Goal: Information Seeking & Learning: Learn about a topic

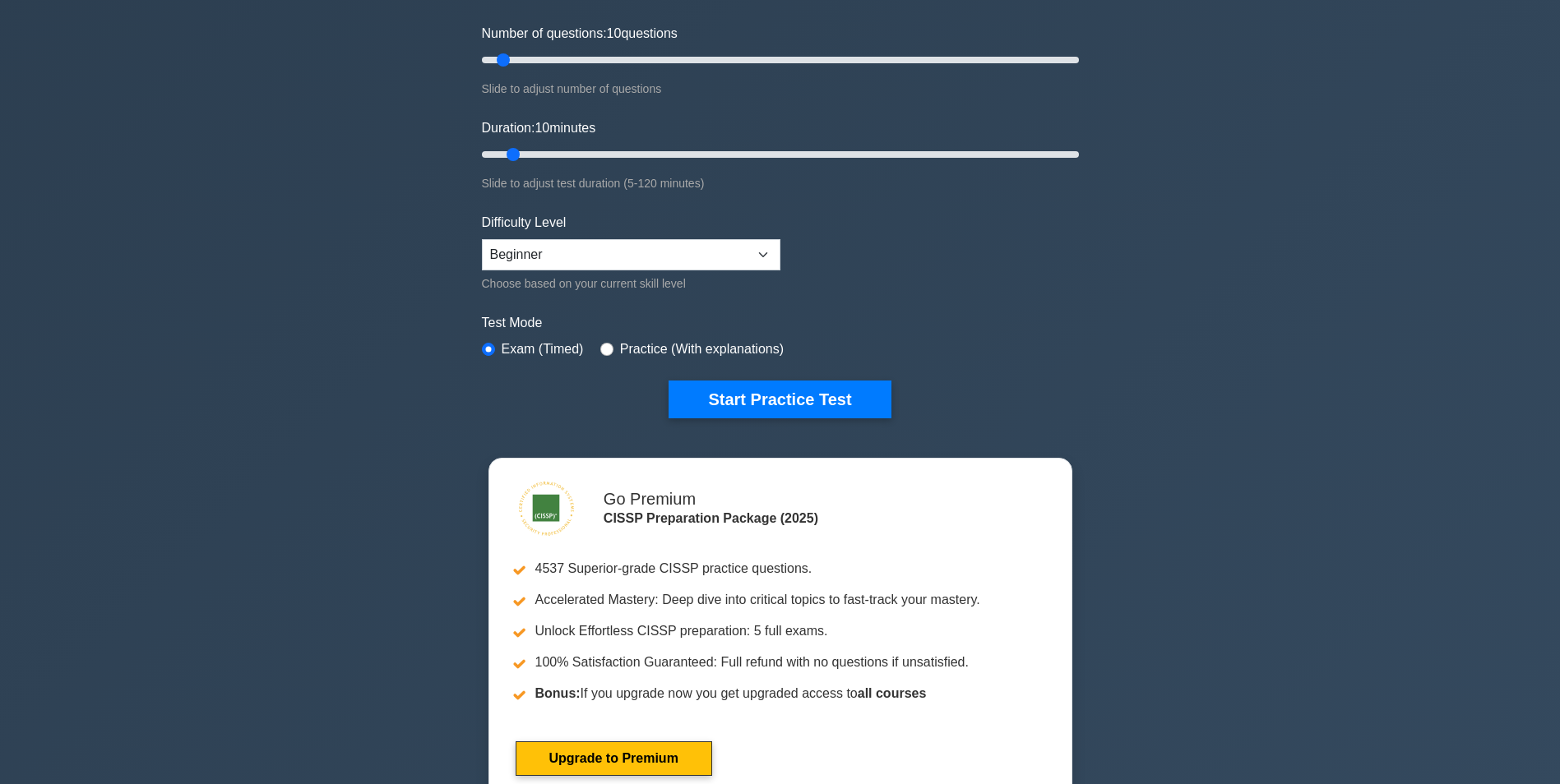
scroll to position [247, 0]
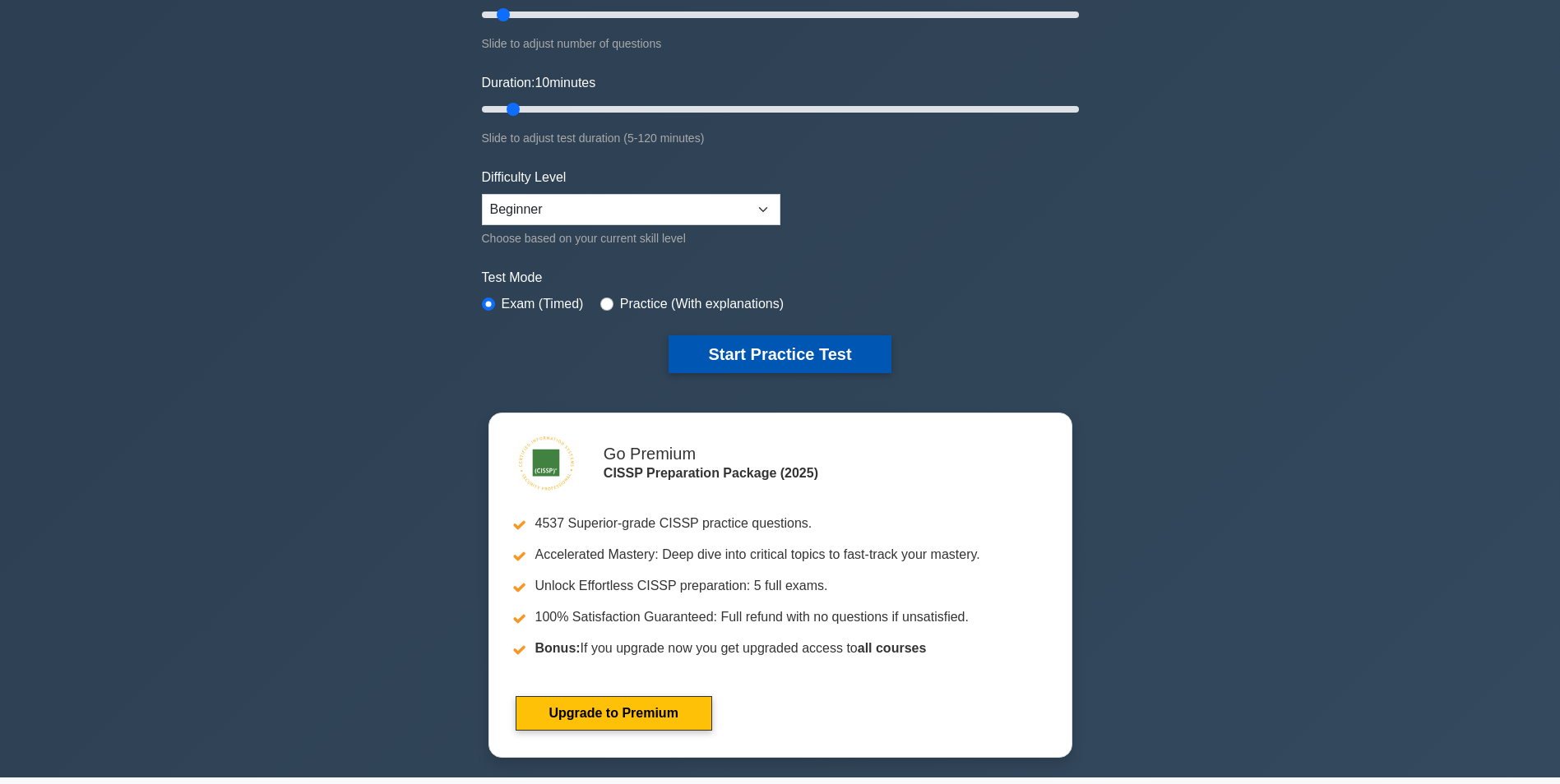
click at [832, 358] on button "Start Practice Test" at bounding box center [780, 354] width 222 height 38
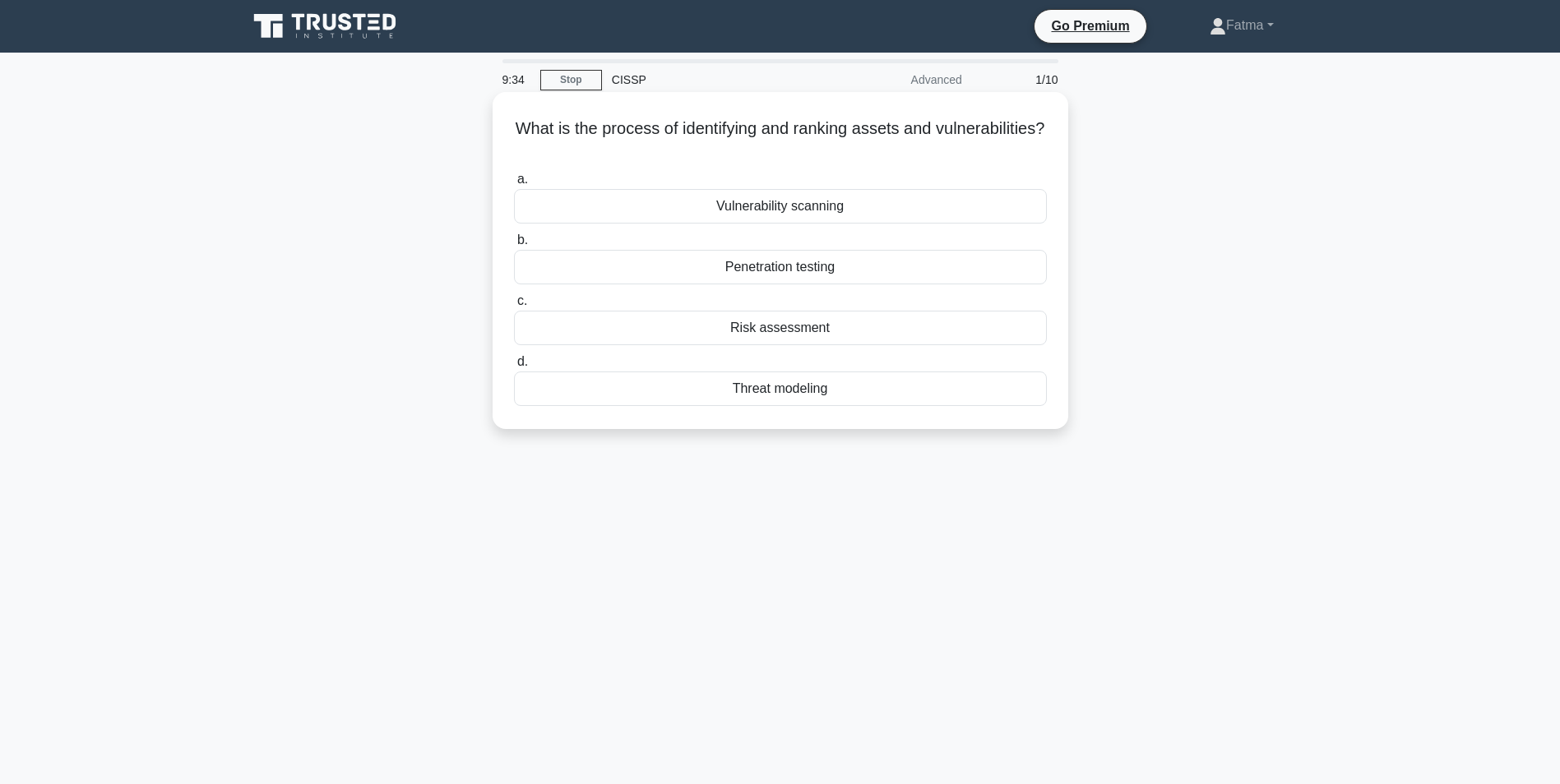
click at [788, 326] on div "Risk assessment" at bounding box center [780, 327] width 533 height 35
click at [514, 307] on input "c. Risk assessment" at bounding box center [514, 301] width 0 height 10
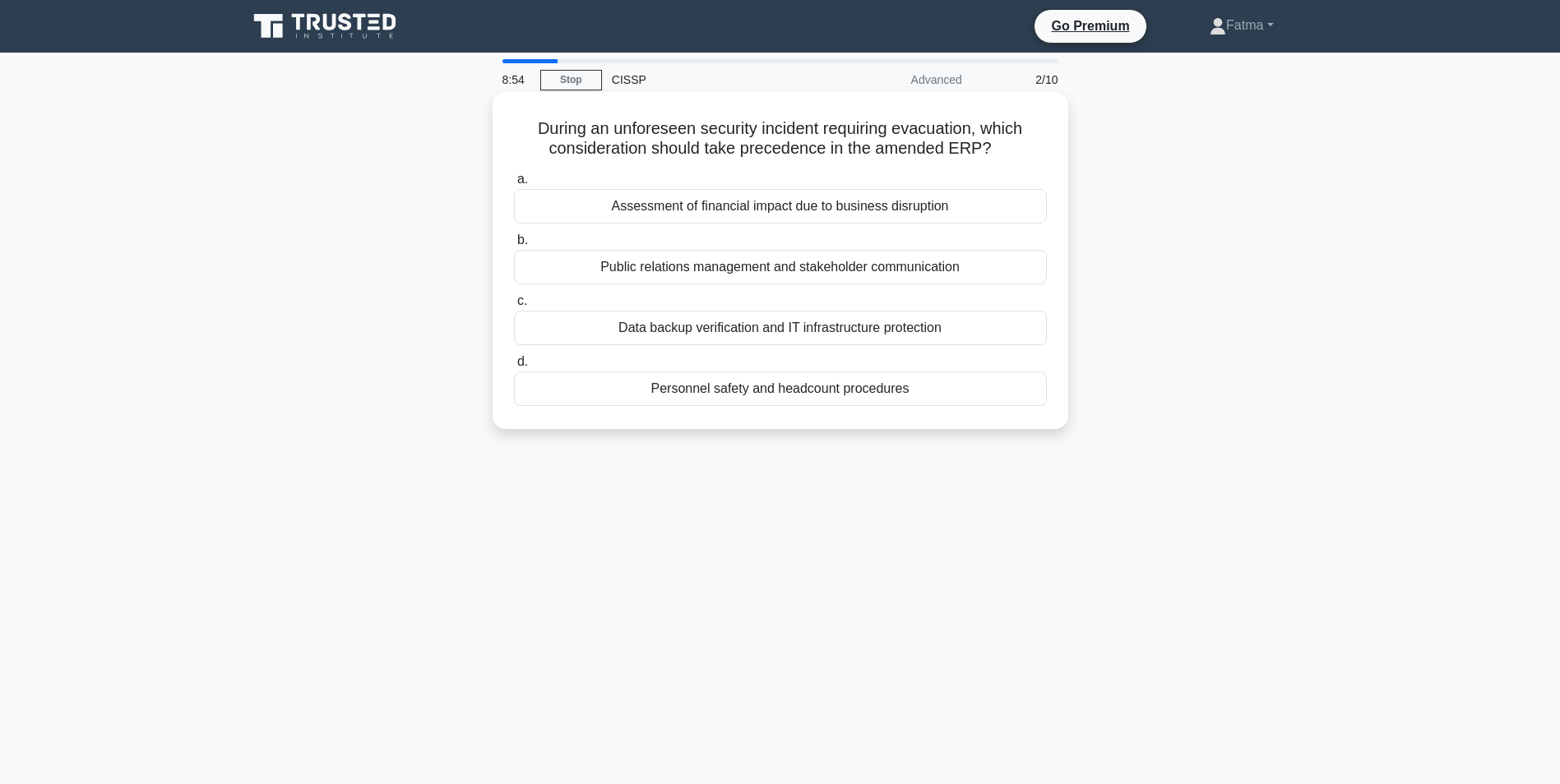
click at [875, 388] on div "Personnel safety and headcount procedures" at bounding box center [780, 388] width 533 height 35
click at [514, 368] on input "d. Personnel safety and headcount procedures" at bounding box center [514, 361] width 0 height 10
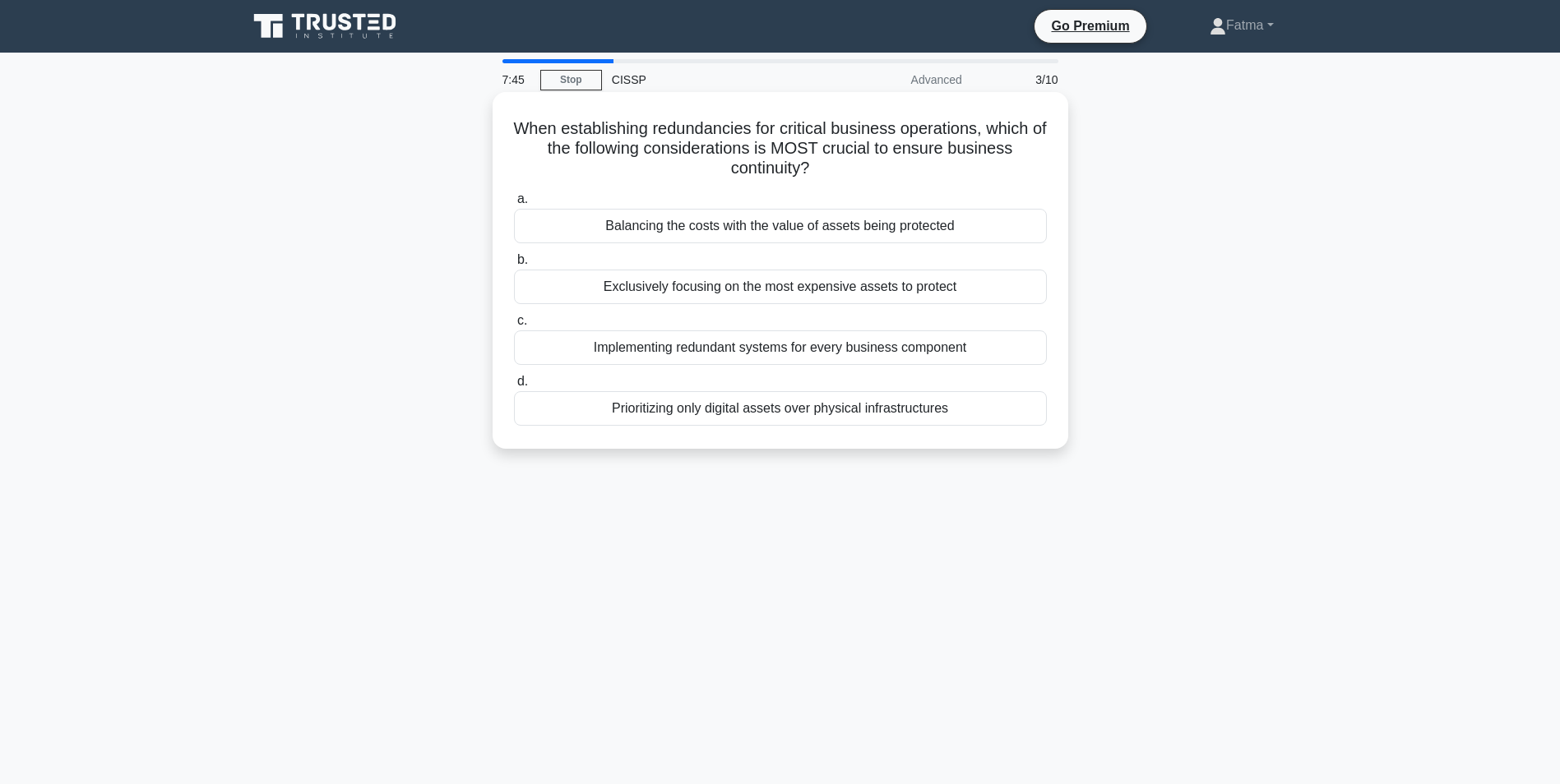
click at [868, 332] on div "Implementing redundant systems for every business component" at bounding box center [780, 347] width 533 height 35
click at [514, 326] on input "c. Implementing redundant systems for every business component" at bounding box center [514, 321] width 0 height 10
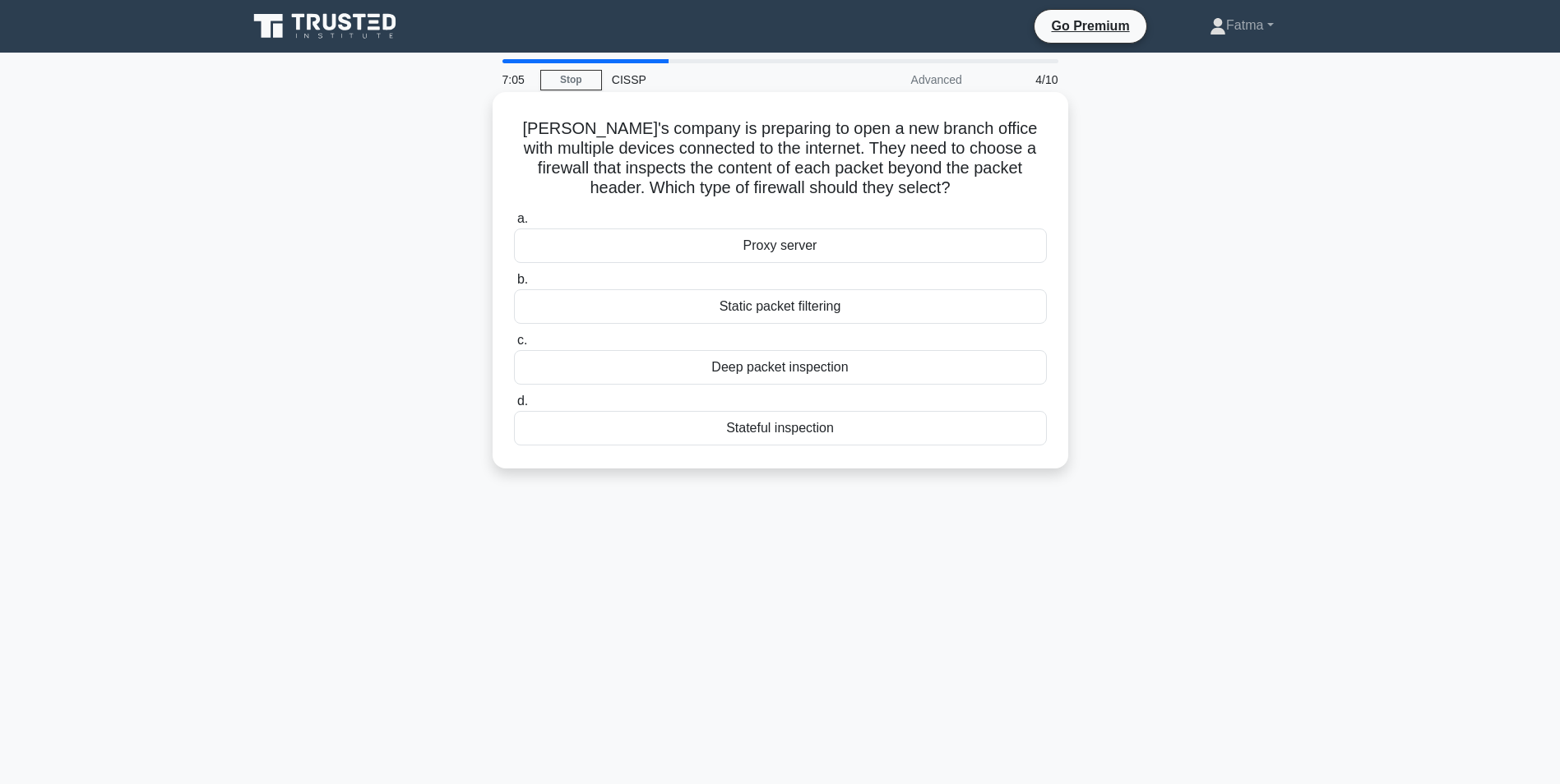
click at [865, 369] on div "Deep packet inspection" at bounding box center [780, 367] width 533 height 35
click at [514, 346] on input "c. Deep packet inspection" at bounding box center [514, 340] width 0 height 10
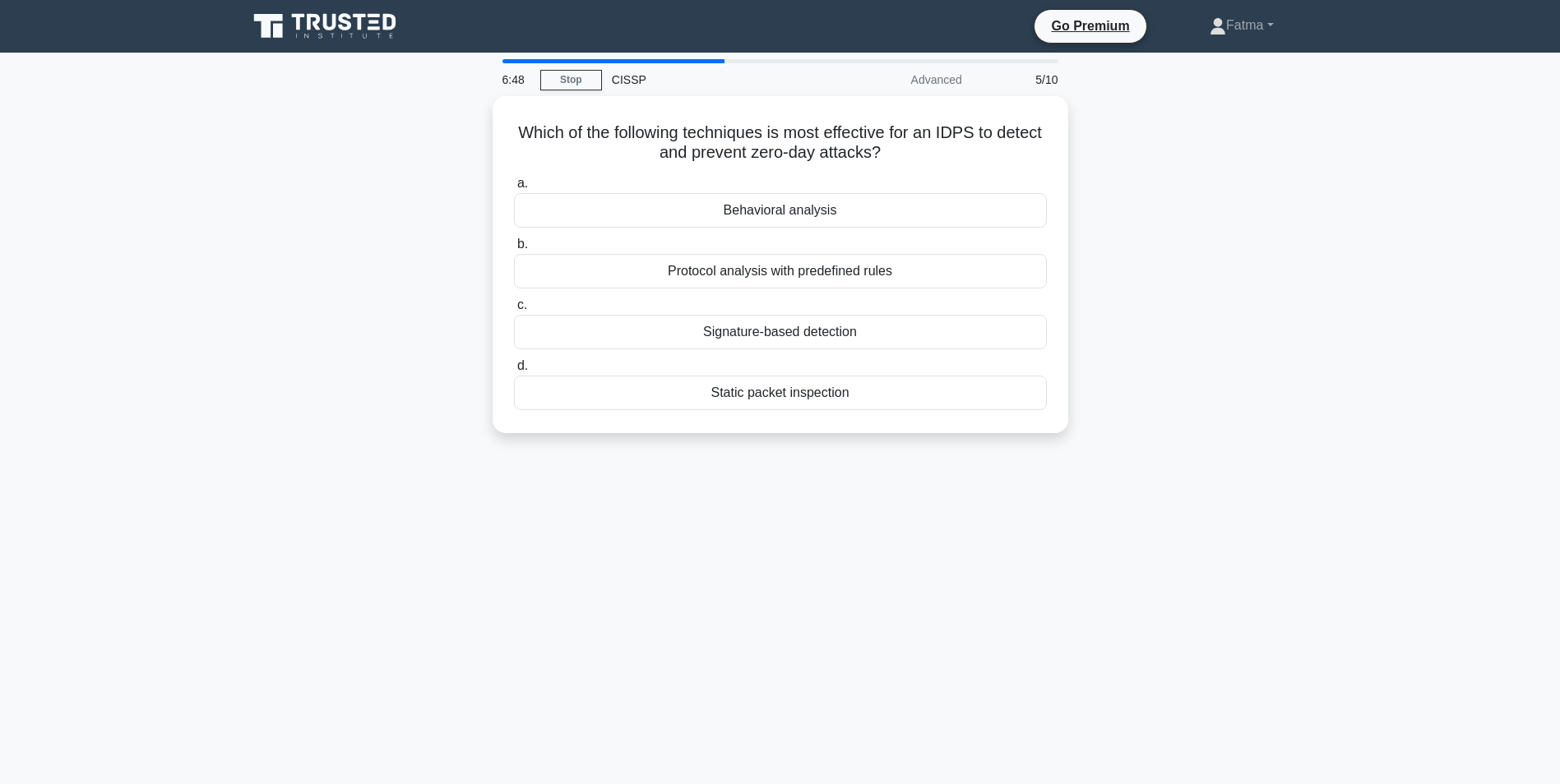
click at [1134, 299] on div "Which of the following techniques is most effective for an IDPS to detect and p…" at bounding box center [780, 275] width 1085 height 356
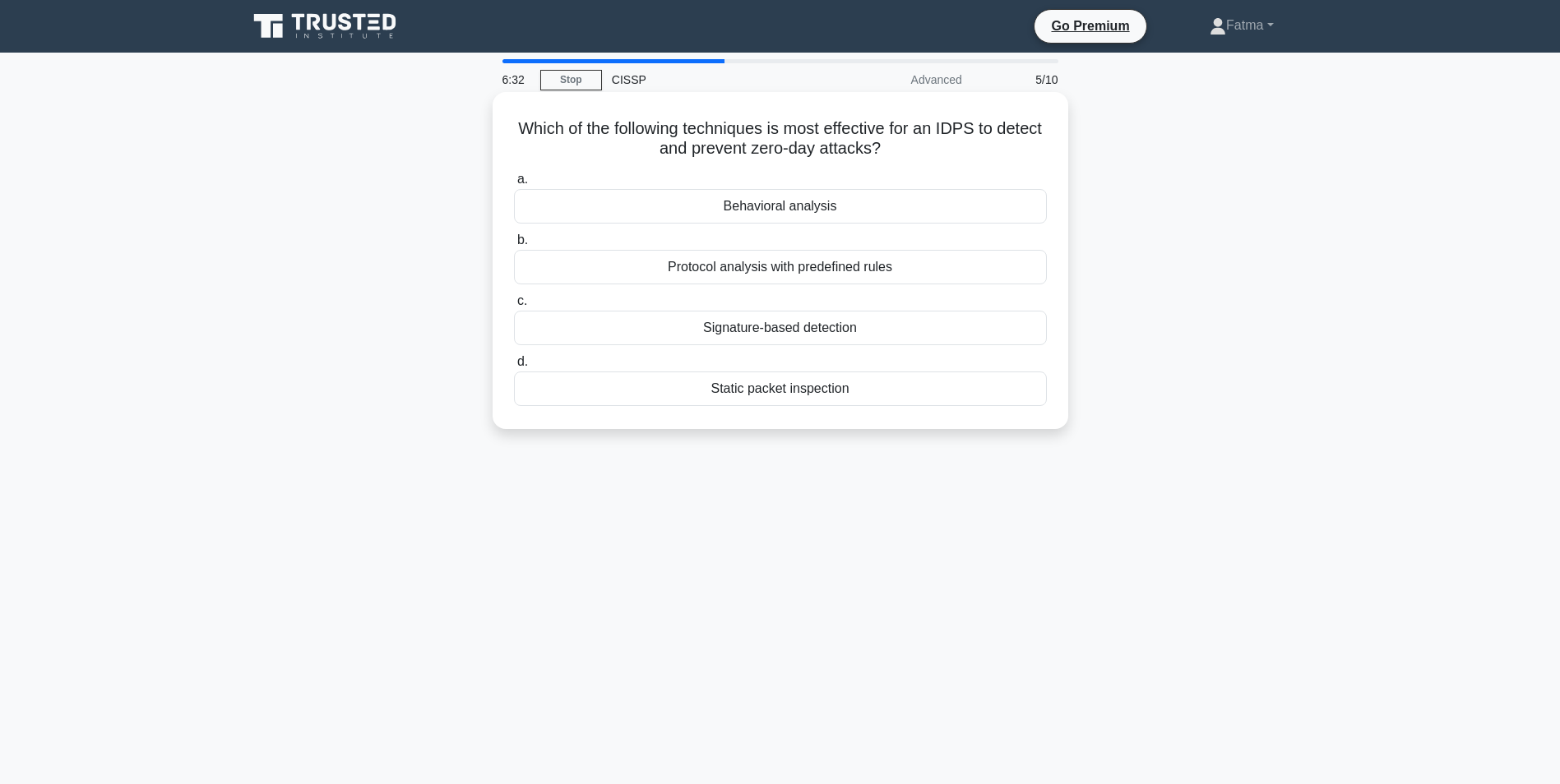
drag, startPoint x: 964, startPoint y: 162, endPoint x: 569, endPoint y: 133, distance: 396.1
click at [569, 133] on div "Which of the following techniques is most effective for an IDPS to detect and p…" at bounding box center [780, 260] width 562 height 324
drag, startPoint x: 569, startPoint y: 133, endPoint x: 731, endPoint y: 137, distance: 162.0
click at [731, 137] on h5 "Which of the following techniques is most effective for an IDPS to detect and p…" at bounding box center [780, 139] width 536 height 41
click at [975, 122] on h5 "Which of the following techniques is most effective for an IDPS to detect and p…" at bounding box center [780, 139] width 536 height 41
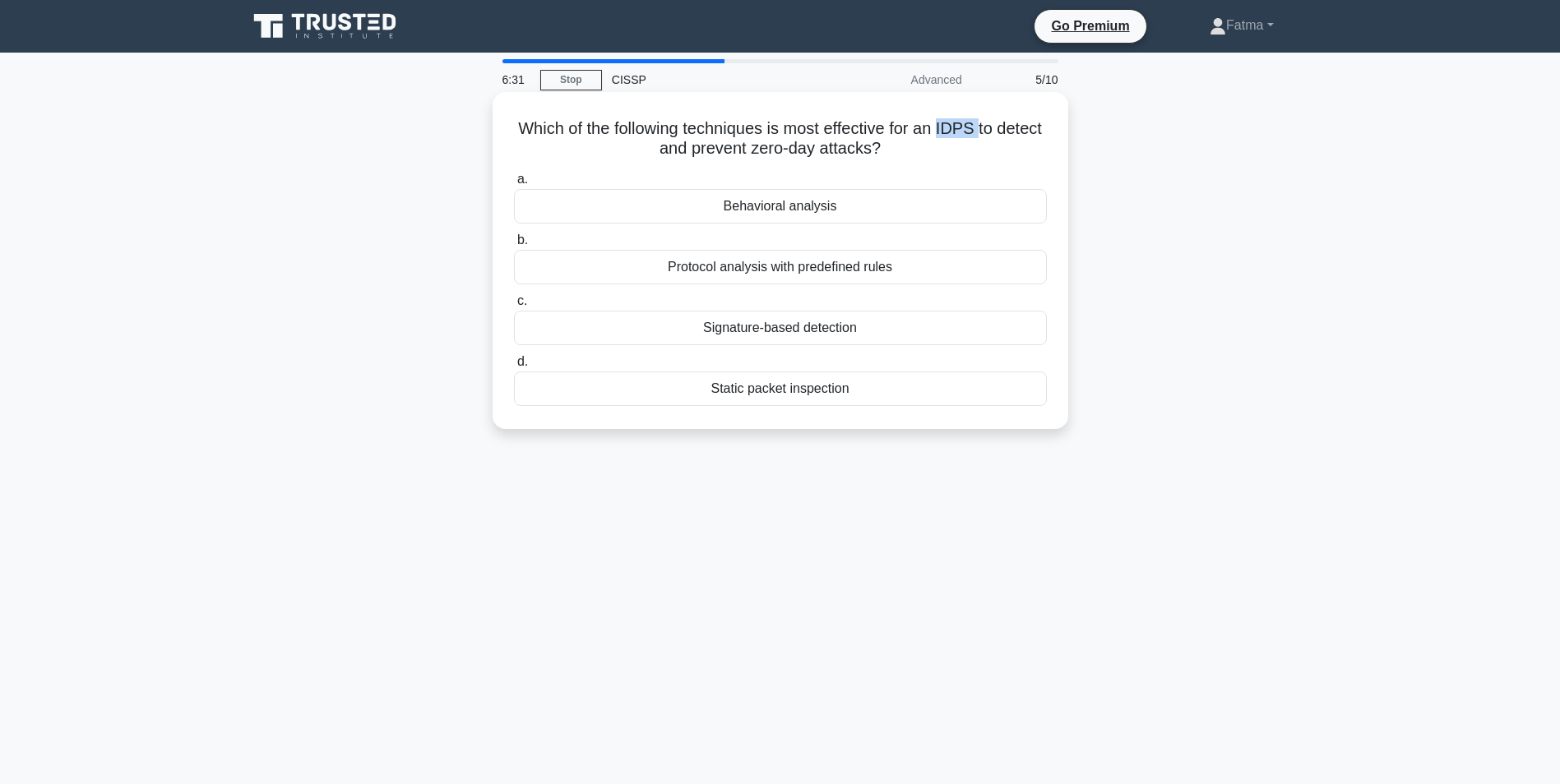
click at [975, 122] on h5 "Which of the following techniques is most effective for an IDPS to detect and p…" at bounding box center [780, 139] width 536 height 41
drag, startPoint x: 775, startPoint y: 152, endPoint x: 900, endPoint y: 145, distance: 125.2
click at [900, 145] on h5 "Which of the following techniques is most effective for an IDPS to detect and p…" at bounding box center [780, 139] width 536 height 41
drag, startPoint x: 900, startPoint y: 145, endPoint x: 873, endPoint y: 150, distance: 27.5
drag, startPoint x: 922, startPoint y: 156, endPoint x: 522, endPoint y: 133, distance: 400.7
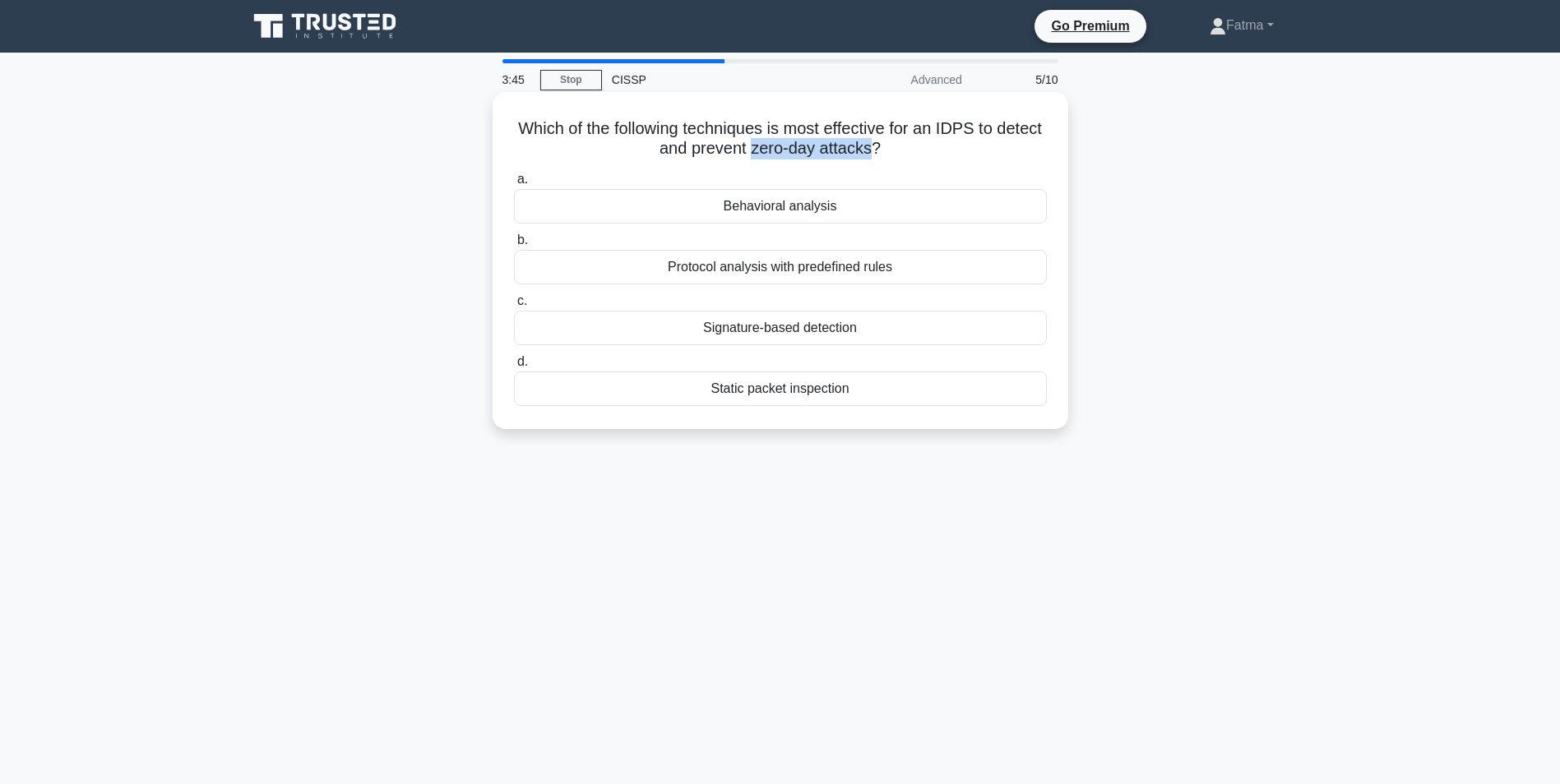
click at [522, 133] on h5 "Which of the following techniques is most effective for an IDPS to detect and p…" at bounding box center [780, 139] width 536 height 41
drag, startPoint x: 522, startPoint y: 133, endPoint x: 711, endPoint y: 126, distance: 189.1
click at [831, 208] on div "Behavioral analysis" at bounding box center [780, 206] width 533 height 35
click at [514, 185] on input "a. Behavioral analysis" at bounding box center [514, 179] width 0 height 10
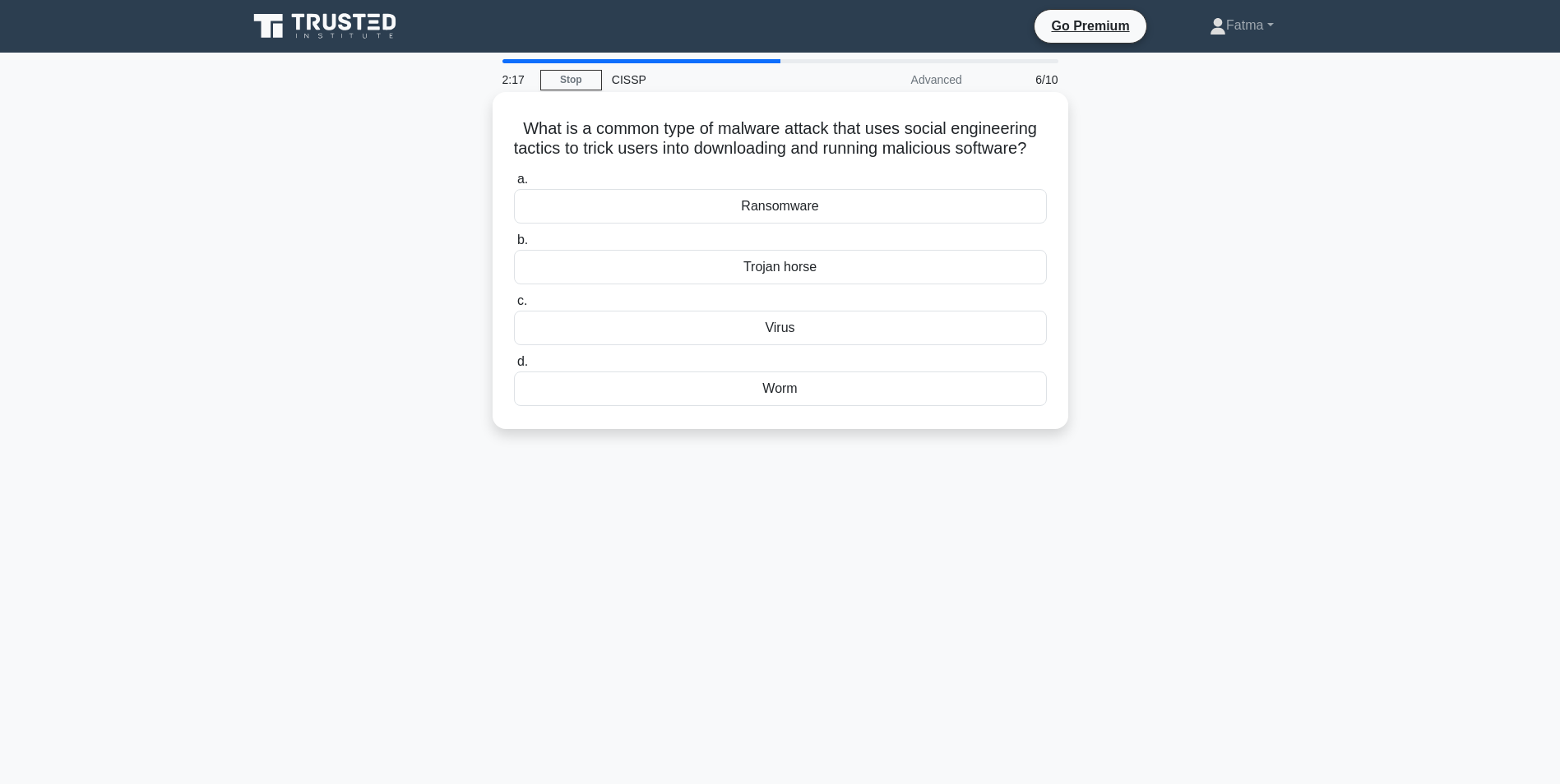
click at [810, 284] on div "Trojan horse" at bounding box center [780, 266] width 533 height 35
click at [514, 246] on input "b. Trojan horse" at bounding box center [514, 240] width 0 height 10
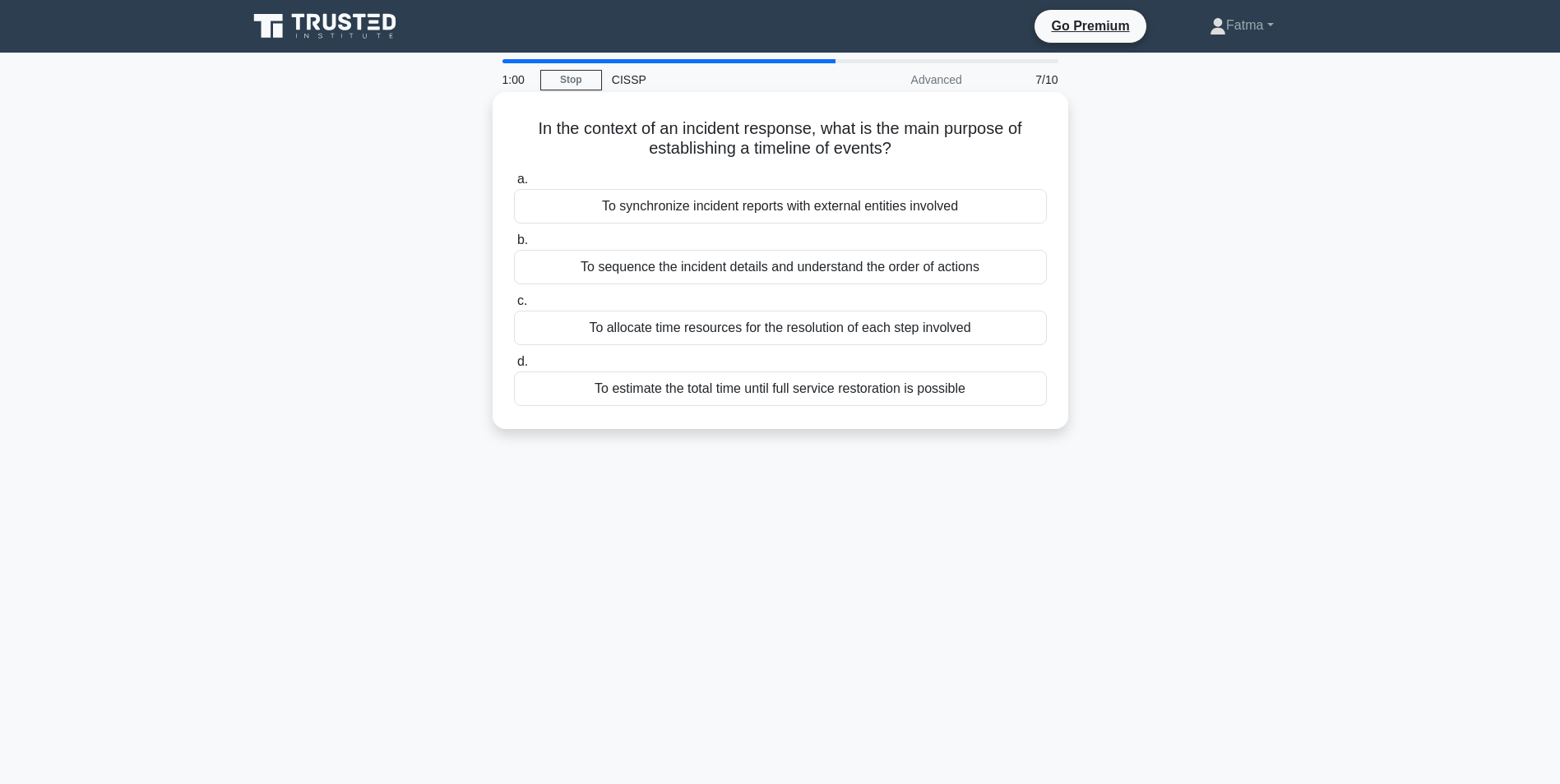
click at [902, 415] on div "In the context of an incident response, what is the main purpose of establishin…" at bounding box center [780, 260] width 562 height 324
click at [908, 384] on div "To estimate the total time until full service restoration is possible" at bounding box center [780, 388] width 533 height 35
click at [514, 368] on input "d. To estimate the total time until full service restoration is possible" at bounding box center [514, 361] width 0 height 10
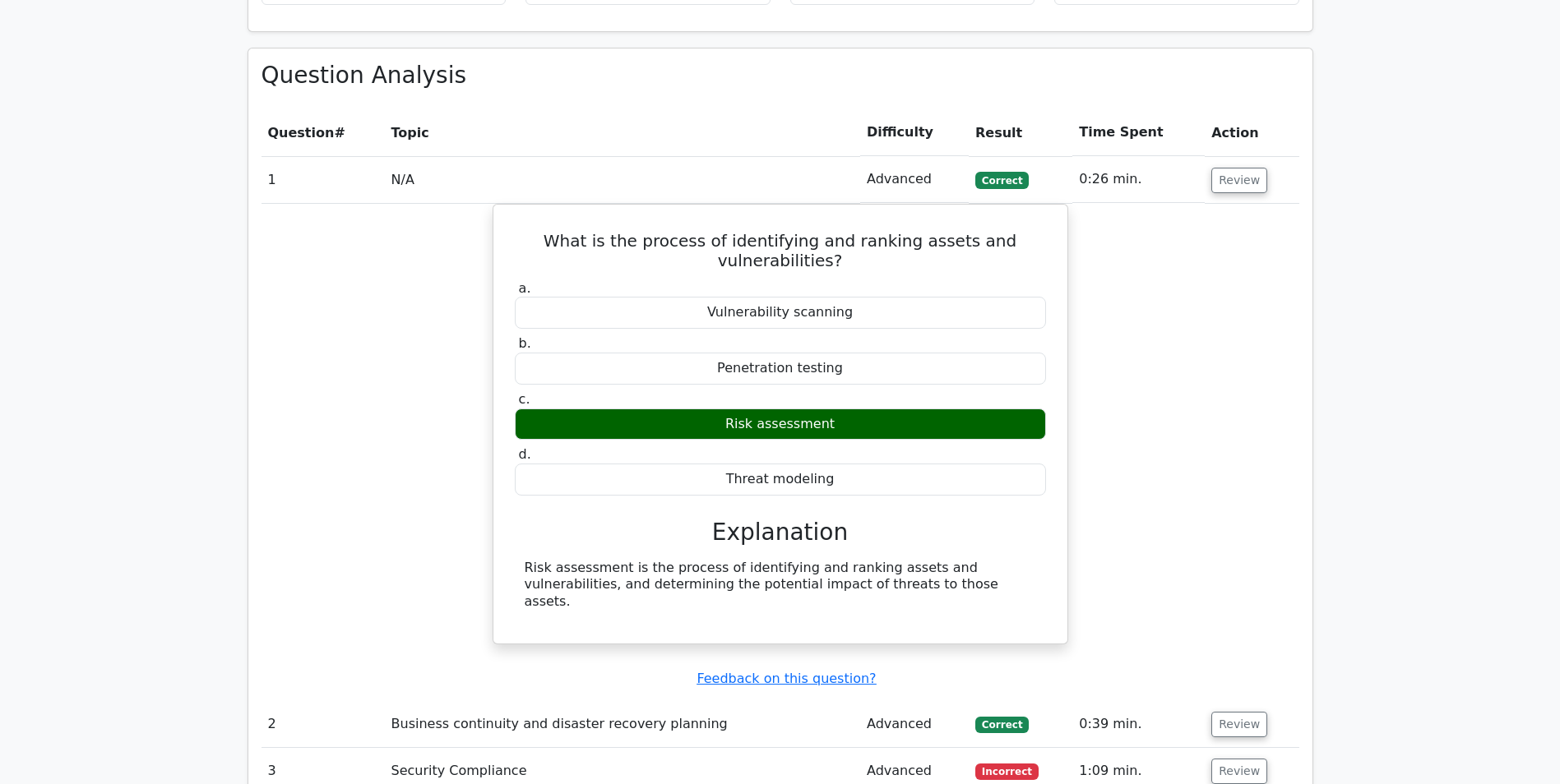
scroll to position [987, 0]
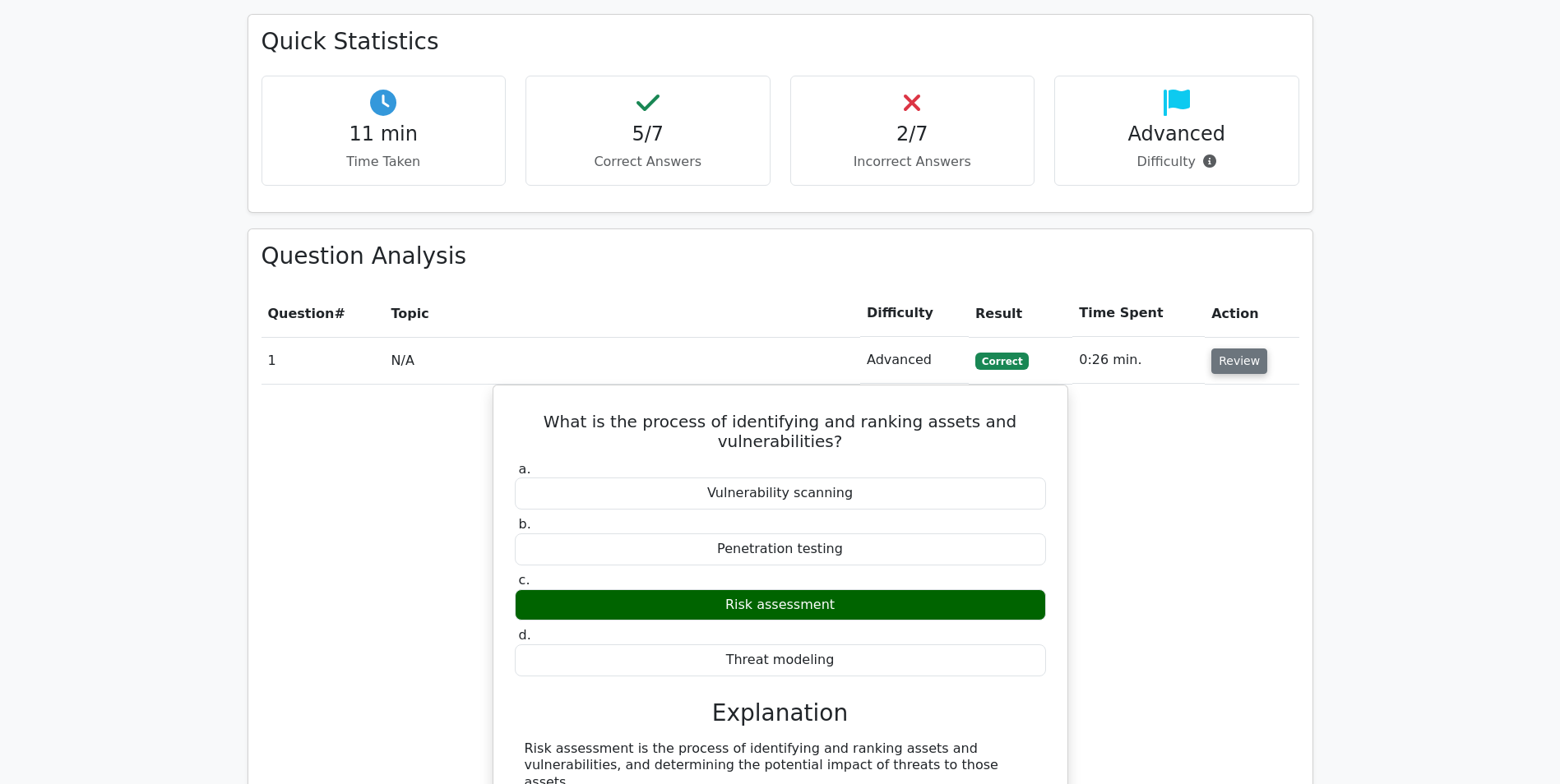
click at [1224, 349] on button "Review" at bounding box center [1239, 361] width 56 height 25
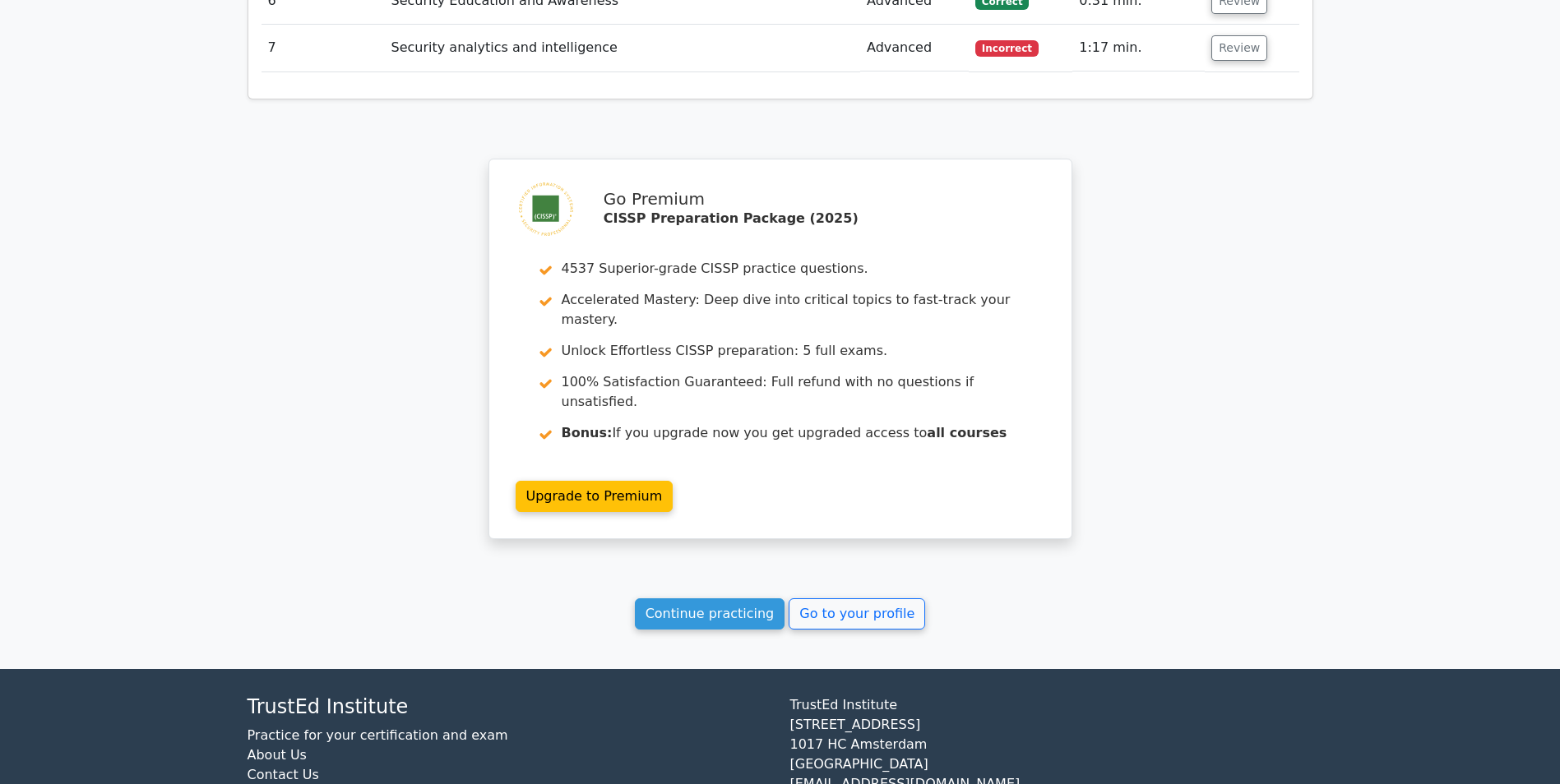
scroll to position [1587, 0]
click at [736, 597] on link "Continue practicing" at bounding box center [710, 612] width 150 height 31
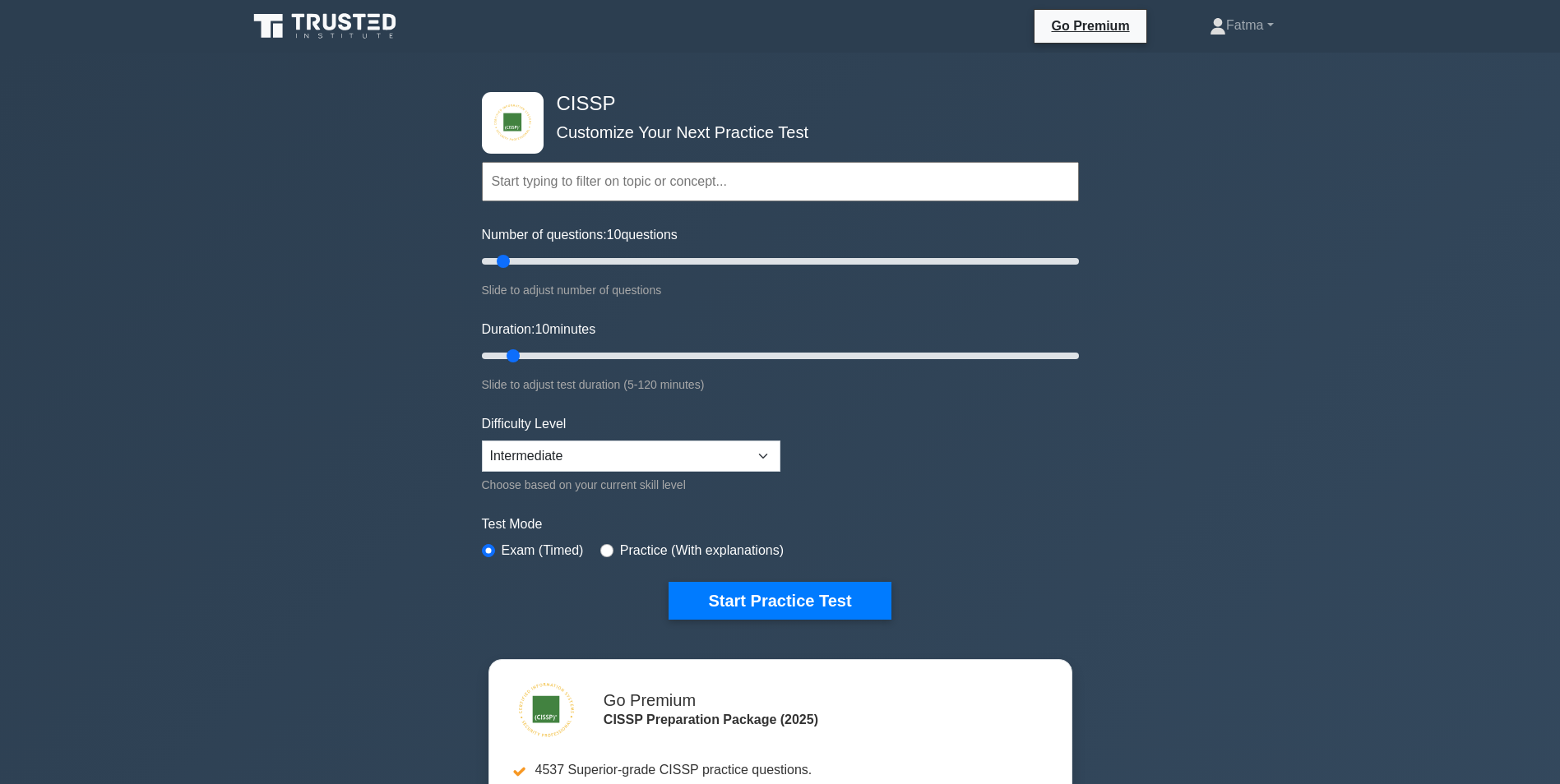
click at [726, 537] on div "Test Mode Exam (Timed) Practice (With explanations)" at bounding box center [780, 538] width 597 height 48
click at [724, 546] on label "Practice (With explanations)" at bounding box center [702, 550] width 163 height 20
click at [607, 549] on input "radio" at bounding box center [607, 550] width 13 height 13
radio input "true"
click at [742, 445] on select "Beginner Intermediate Expert" at bounding box center [631, 456] width 298 height 31
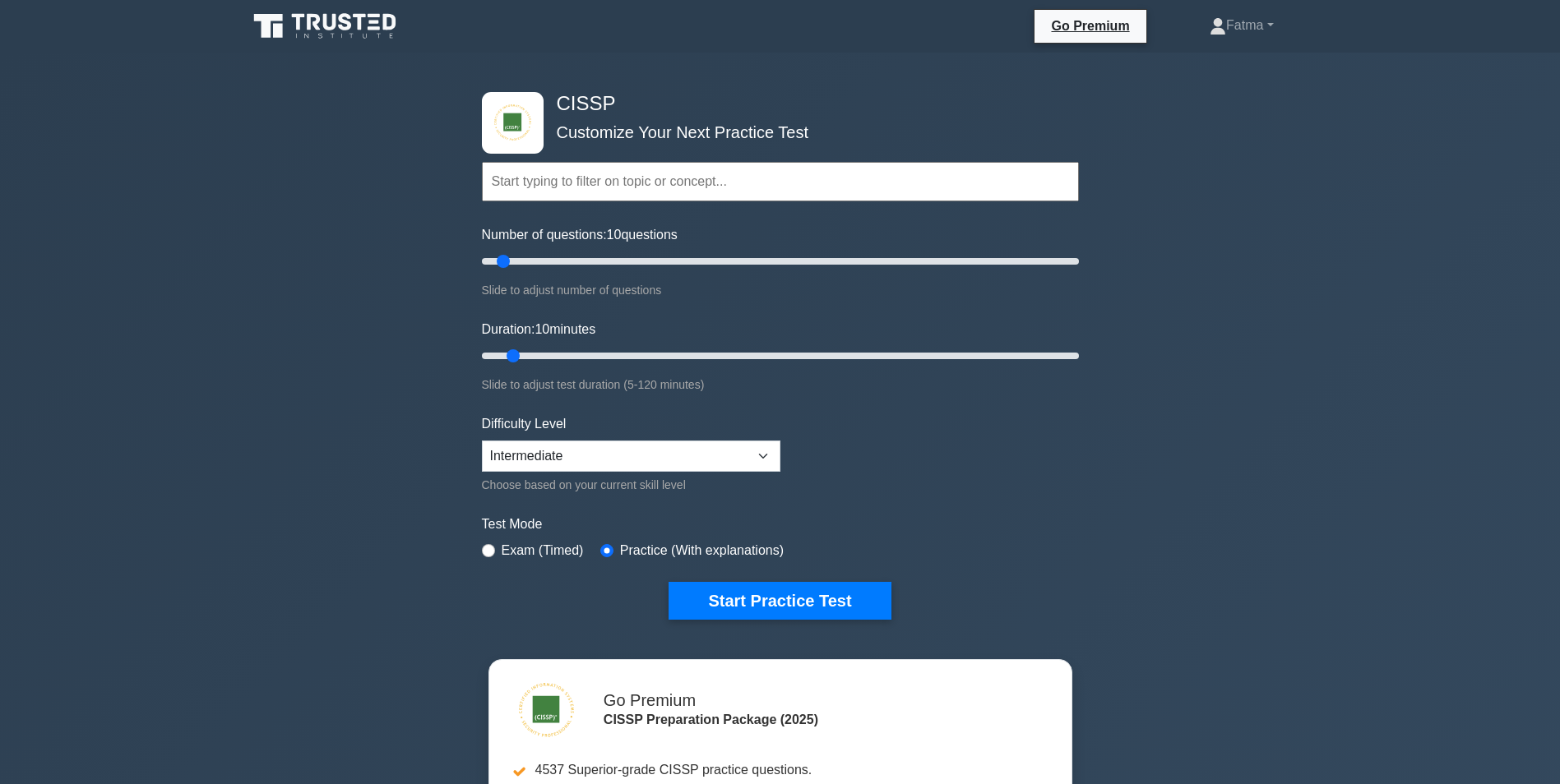
click at [920, 565] on form "Topics Security and Risk Management Asset Security Security Architecture and En…" at bounding box center [780, 366] width 597 height 508
click at [746, 527] on label "Test Mode" at bounding box center [780, 524] width 597 height 20
click at [751, 603] on button "Start Practice Test" at bounding box center [780, 600] width 222 height 38
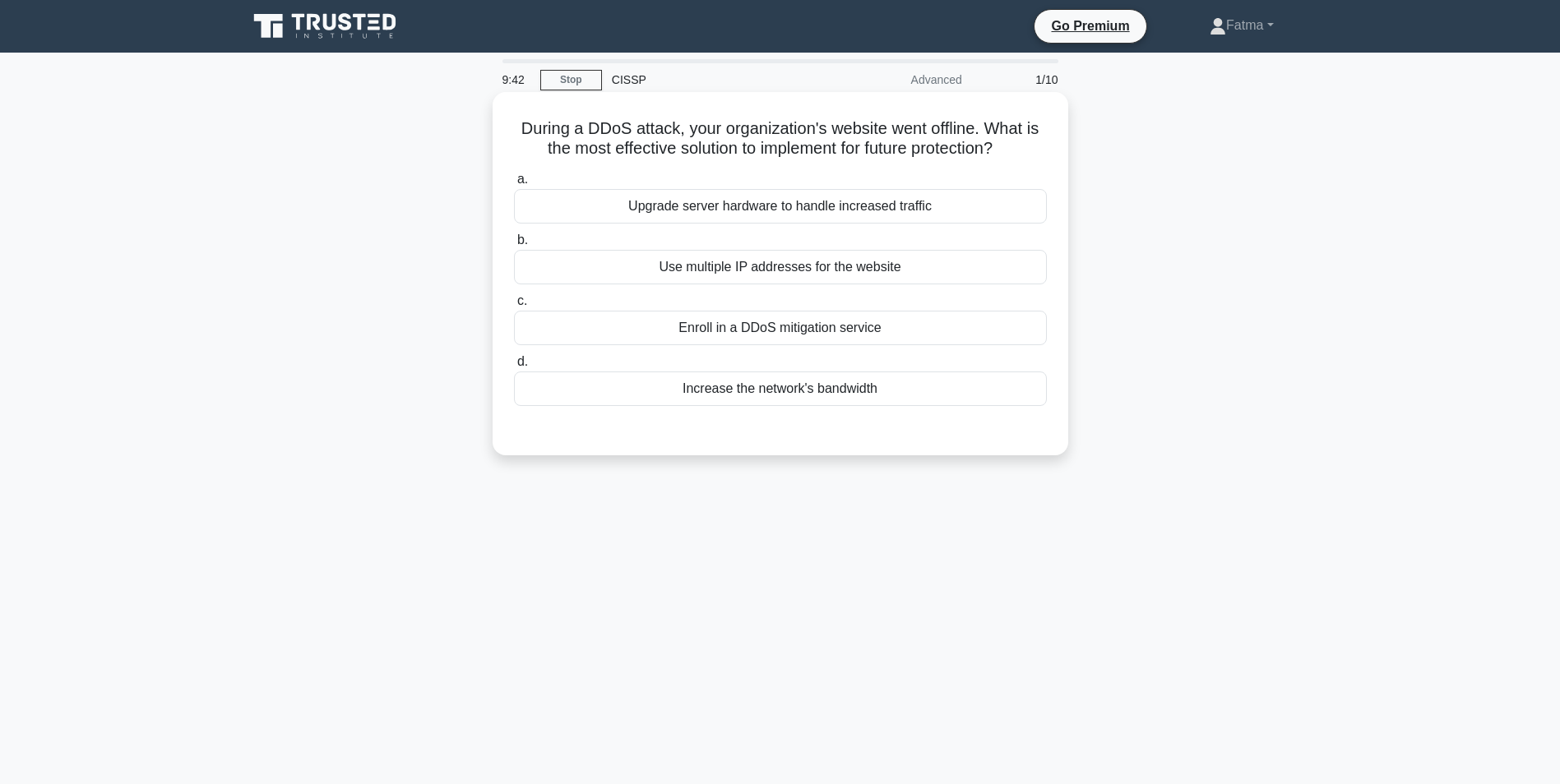
click at [863, 210] on div "Upgrade server hardware to handle increased traffic" at bounding box center [780, 206] width 533 height 35
click at [514, 185] on input "a. Upgrade server hardware to handle increased traffic" at bounding box center [514, 179] width 0 height 10
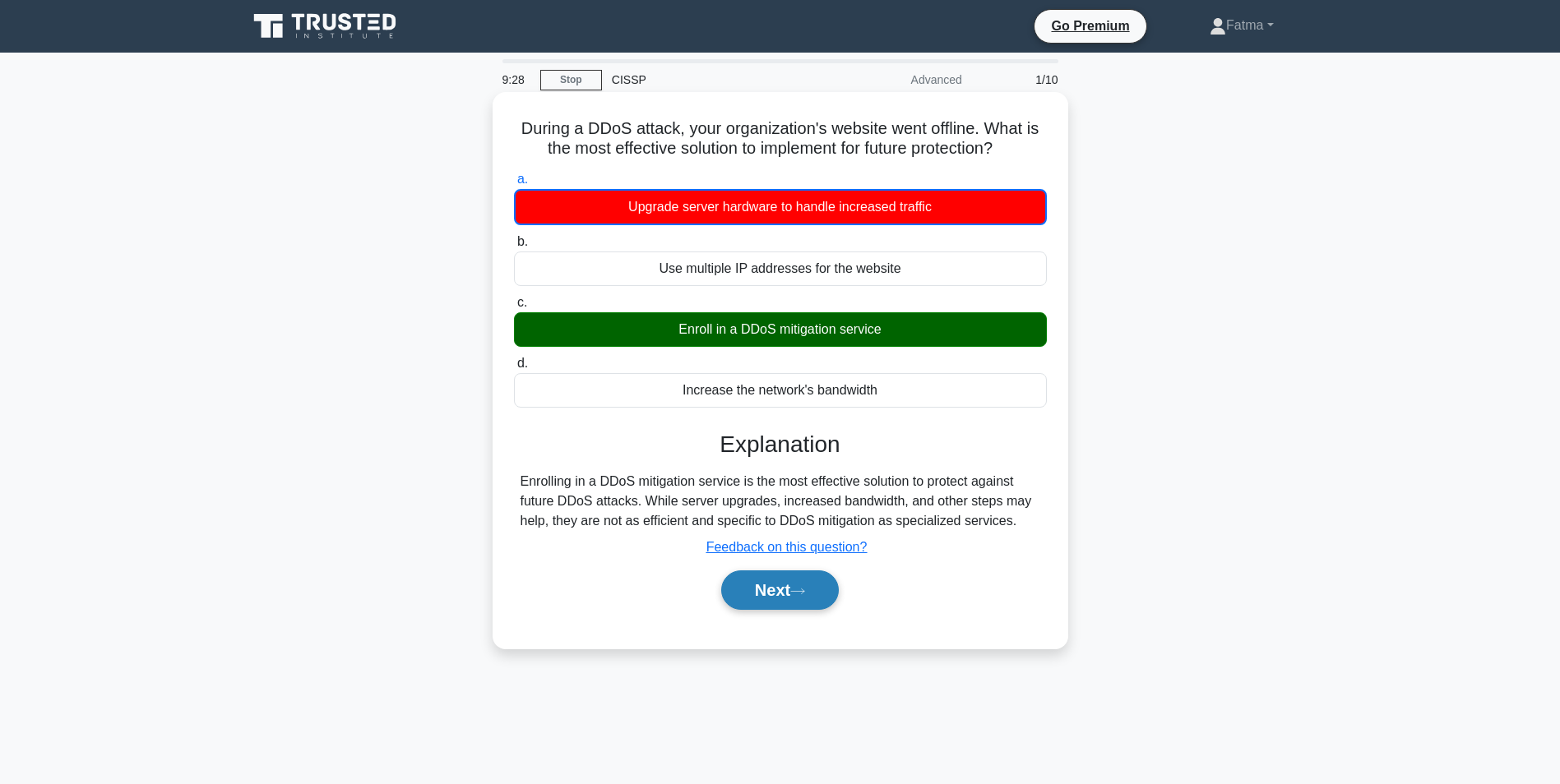
click at [778, 602] on button "Next" at bounding box center [780, 590] width 117 height 39
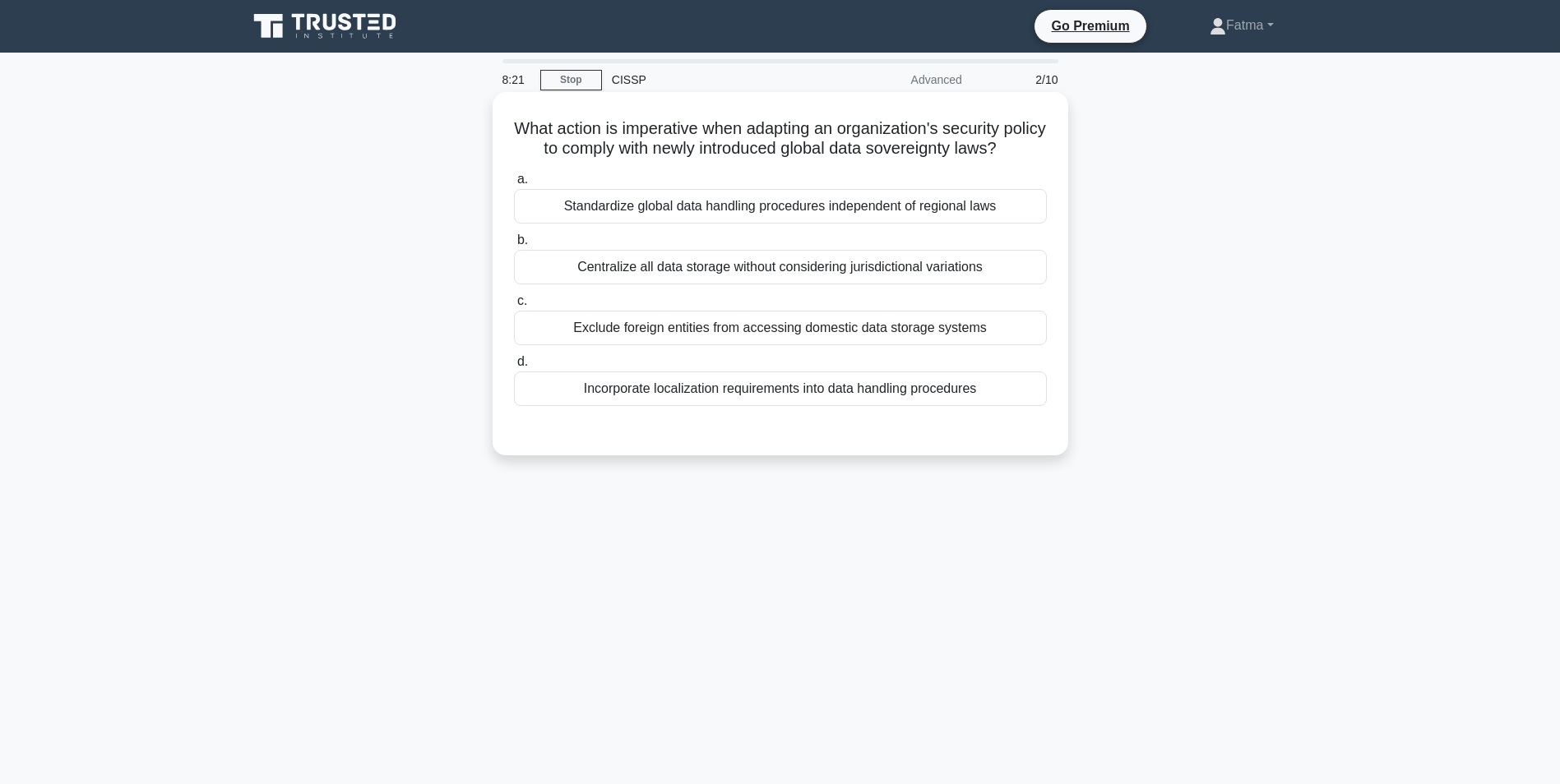
click at [827, 406] on div "Incorporate localization requirements into data handling procedures" at bounding box center [780, 388] width 533 height 35
click at [514, 368] on input "d. Incorporate localization requirements into data handling procedures" at bounding box center [514, 361] width 0 height 10
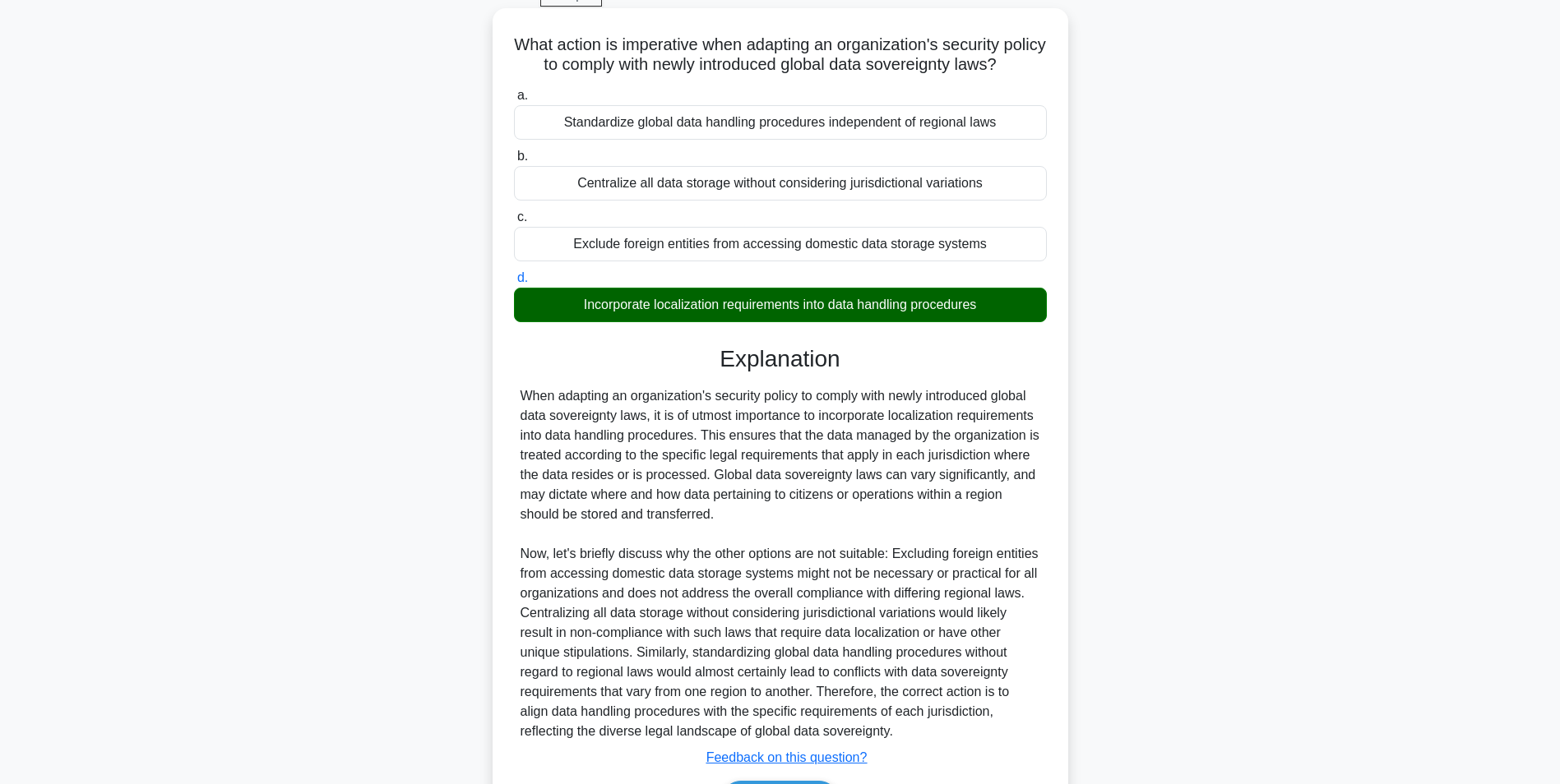
scroll to position [210, 0]
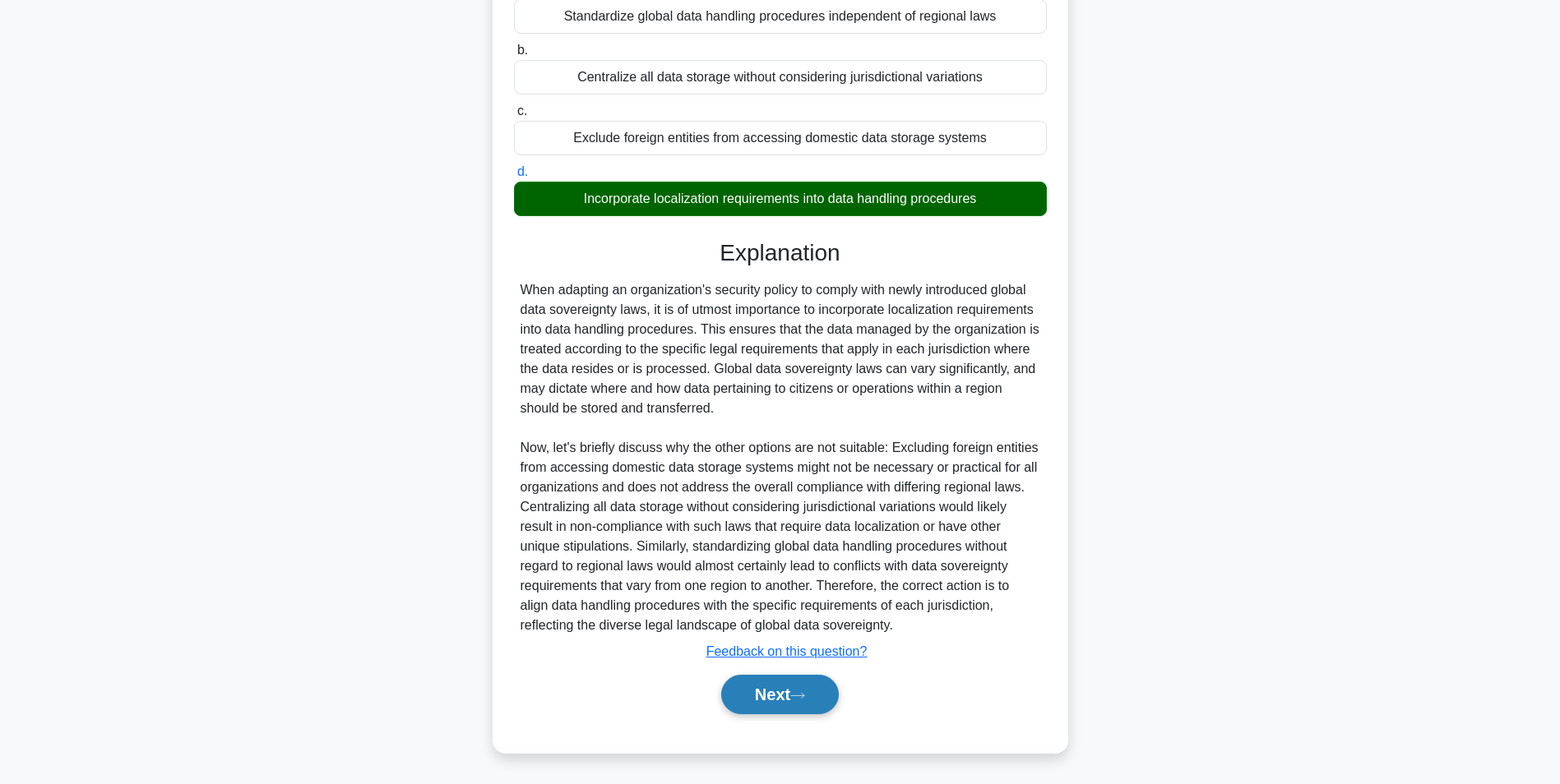
click at [778, 702] on button "Next" at bounding box center [780, 695] width 117 height 39
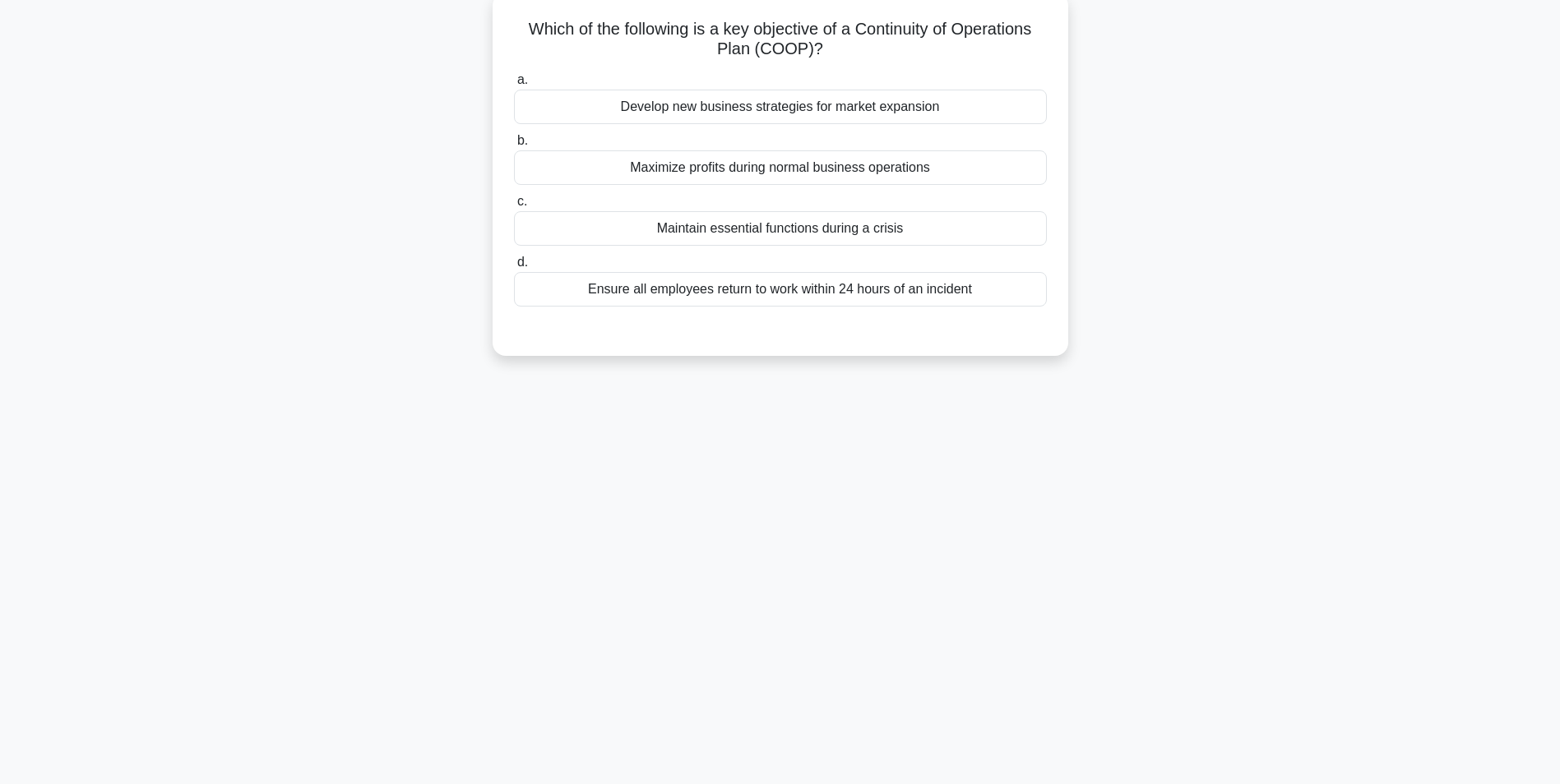
scroll to position [103, 0]
click at [859, 216] on div "Maintain essential functions during a crisis" at bounding box center [780, 224] width 533 height 35
click at [514, 203] on input "c. Maintain essential functions during a crisis" at bounding box center [514, 197] width 0 height 10
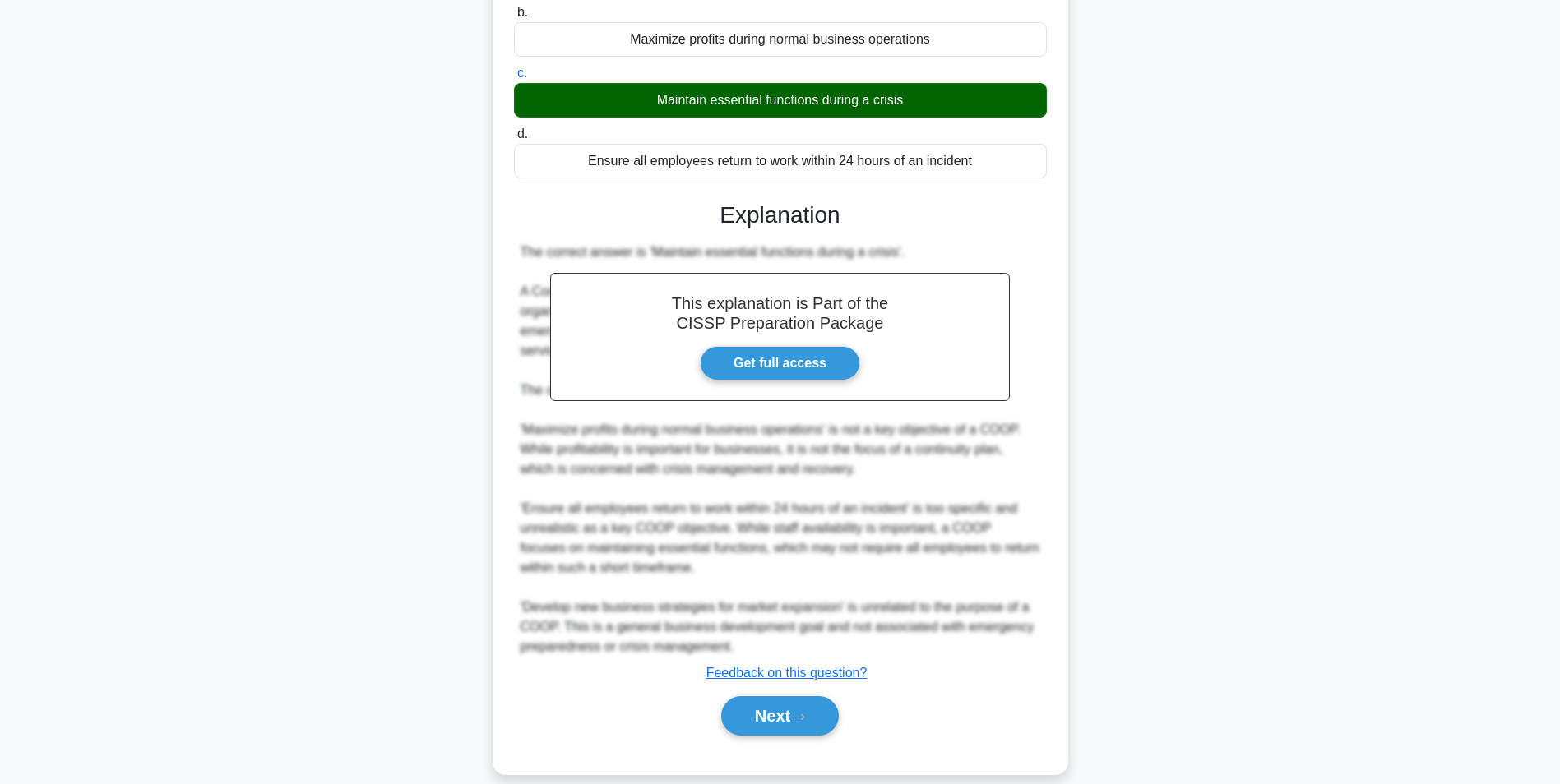
scroll to position [249, 0]
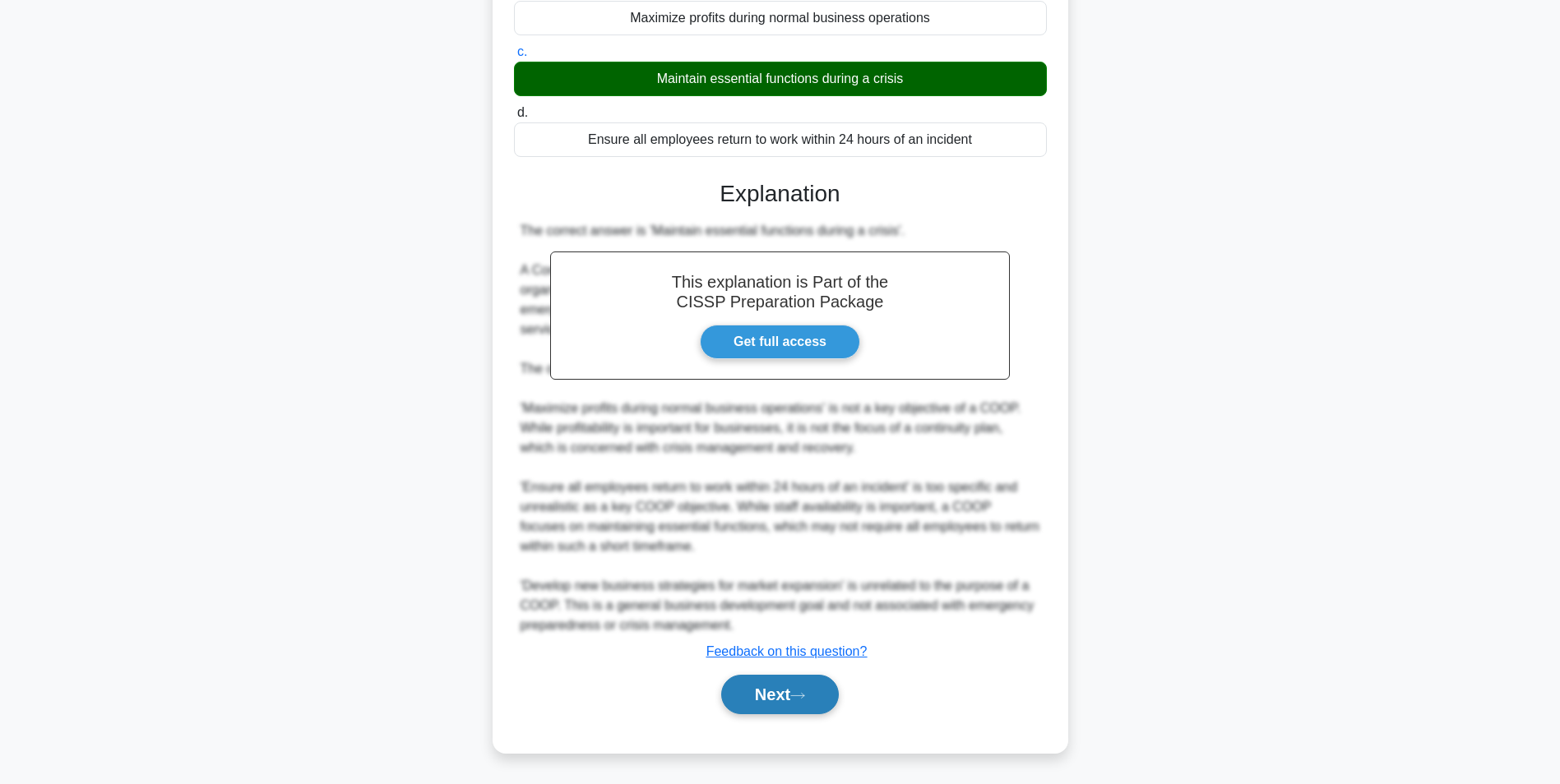
click at [769, 706] on button "Next" at bounding box center [780, 695] width 117 height 39
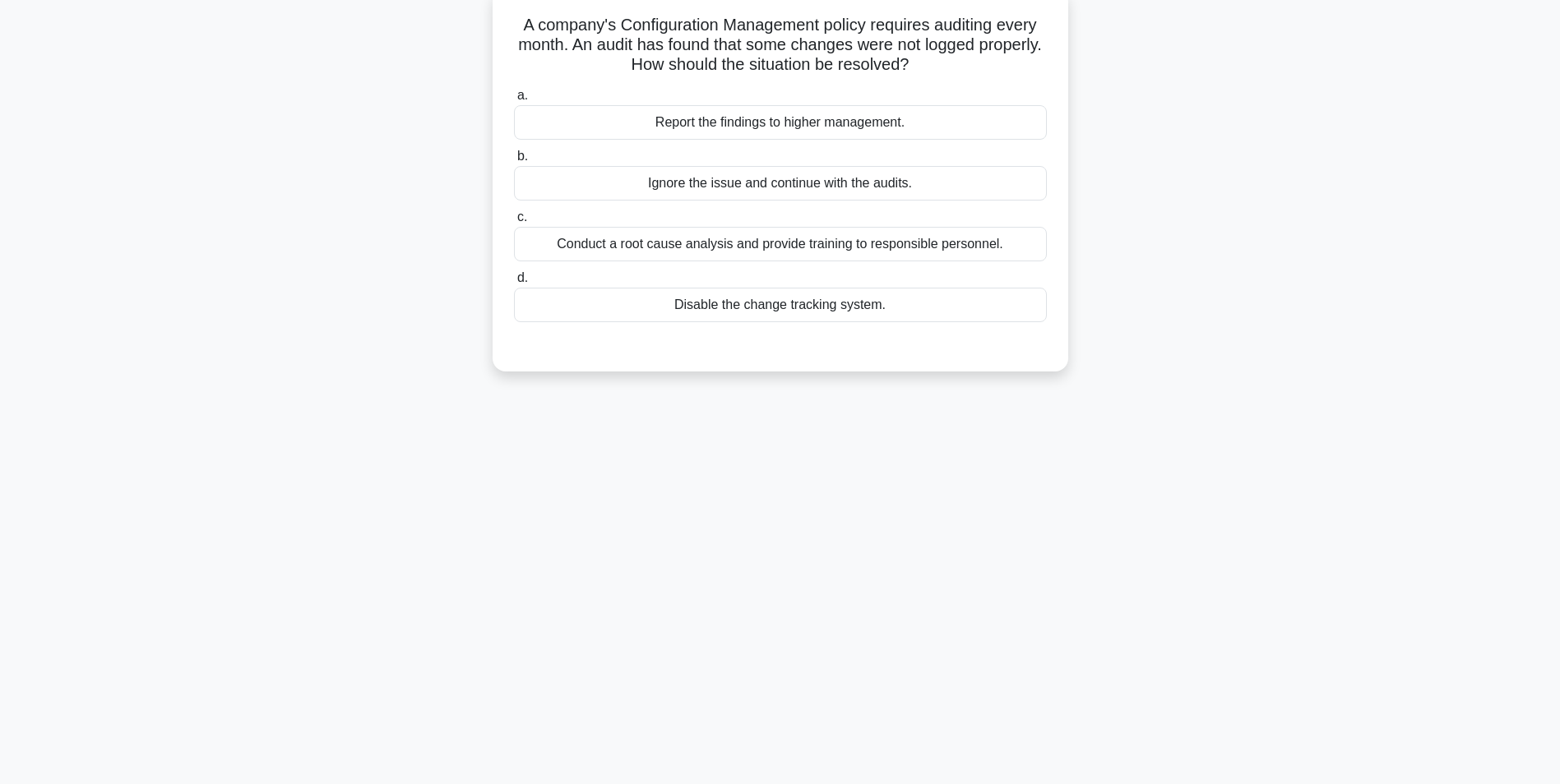
click at [785, 130] on div "Report the findings to higher management." at bounding box center [780, 122] width 533 height 35
click at [514, 101] on input "a. Report the findings to higher management." at bounding box center [514, 95] width 0 height 10
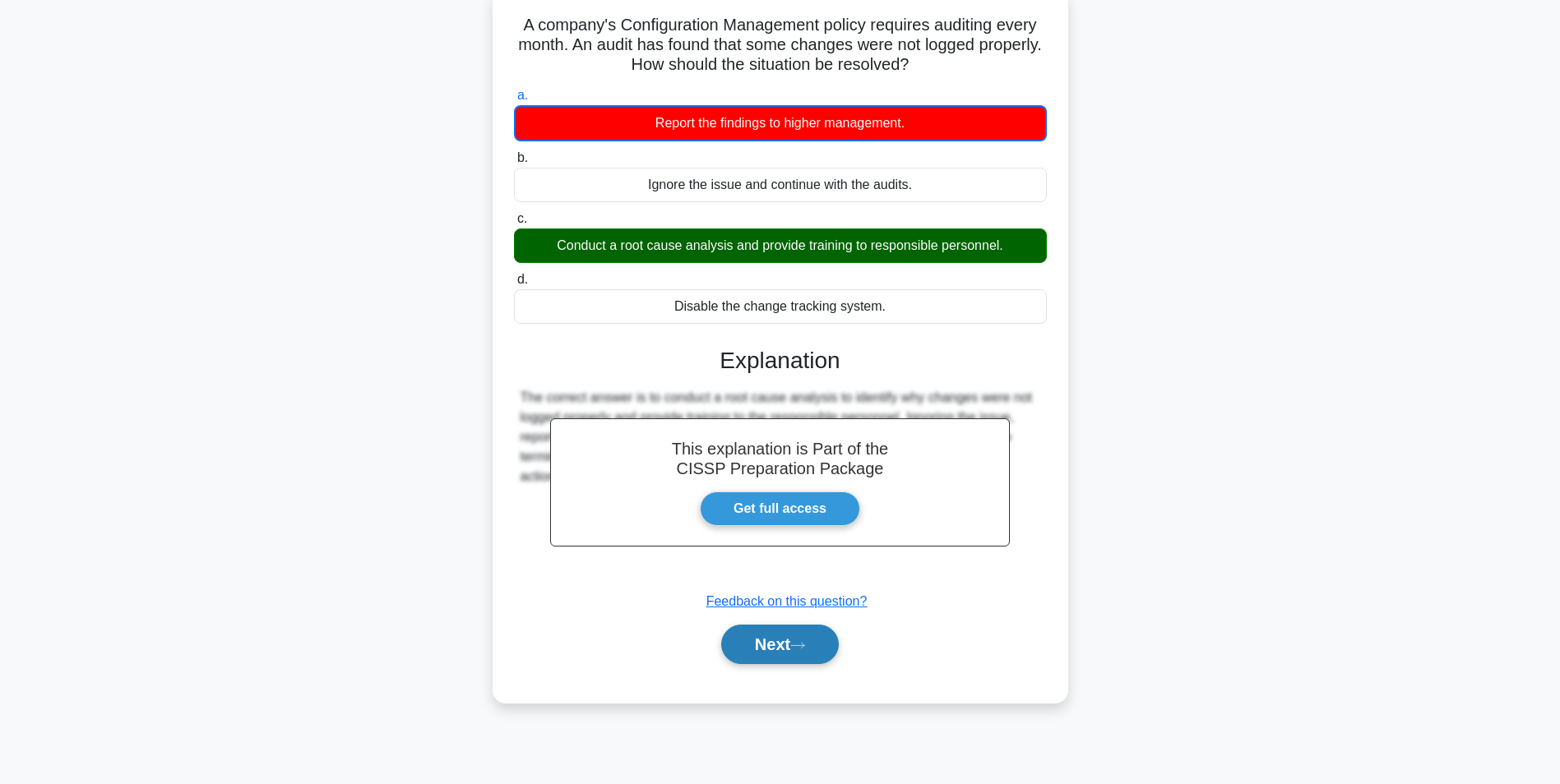
click at [807, 652] on button "Next" at bounding box center [780, 644] width 117 height 39
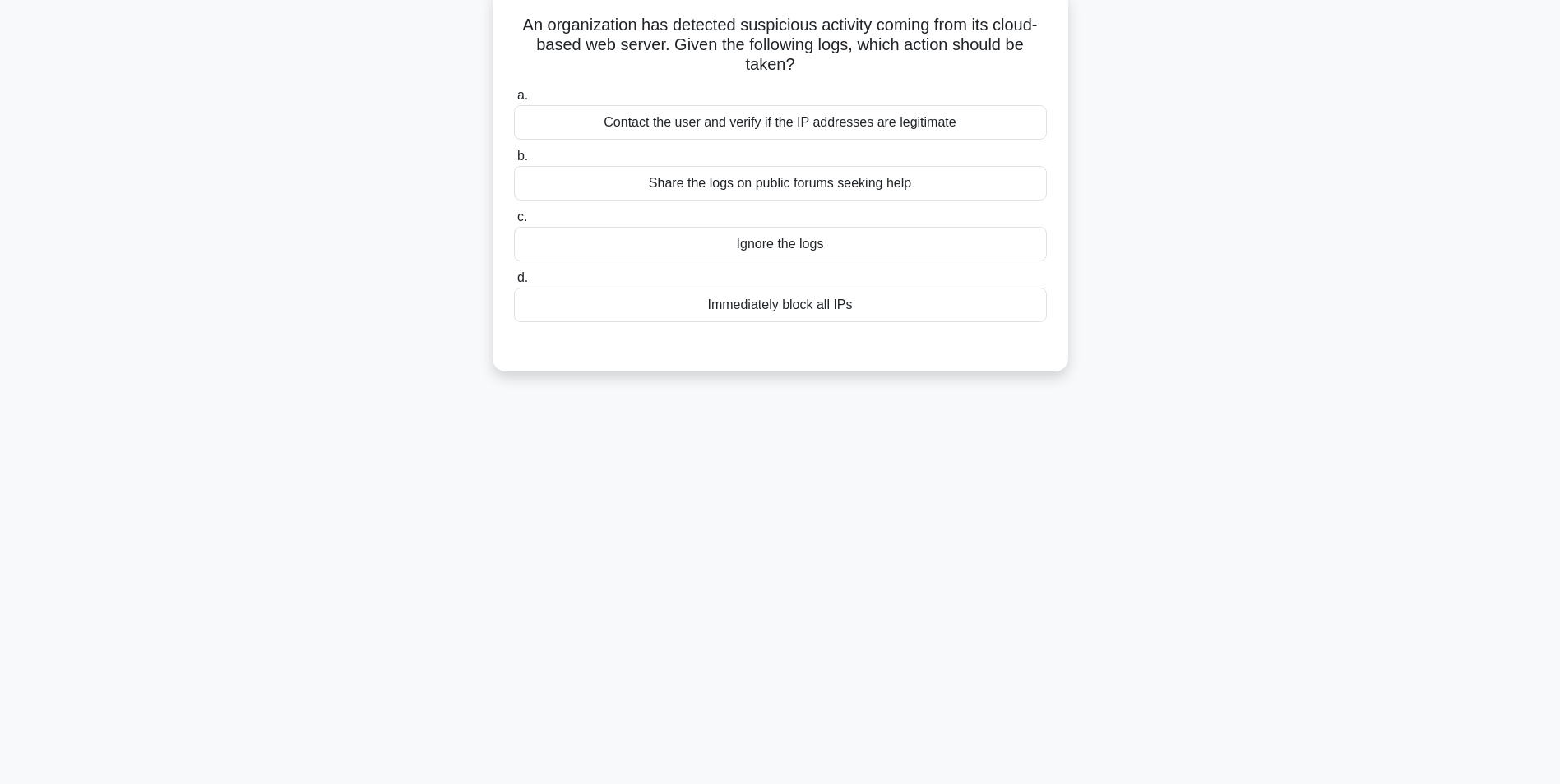
click at [765, 131] on div "Contact the user and verify if the IP addresses are legitimate" at bounding box center [780, 122] width 533 height 35
click at [514, 101] on input "a. Contact the user and verify if the IP addresses are legitimate" at bounding box center [514, 95] width 0 height 10
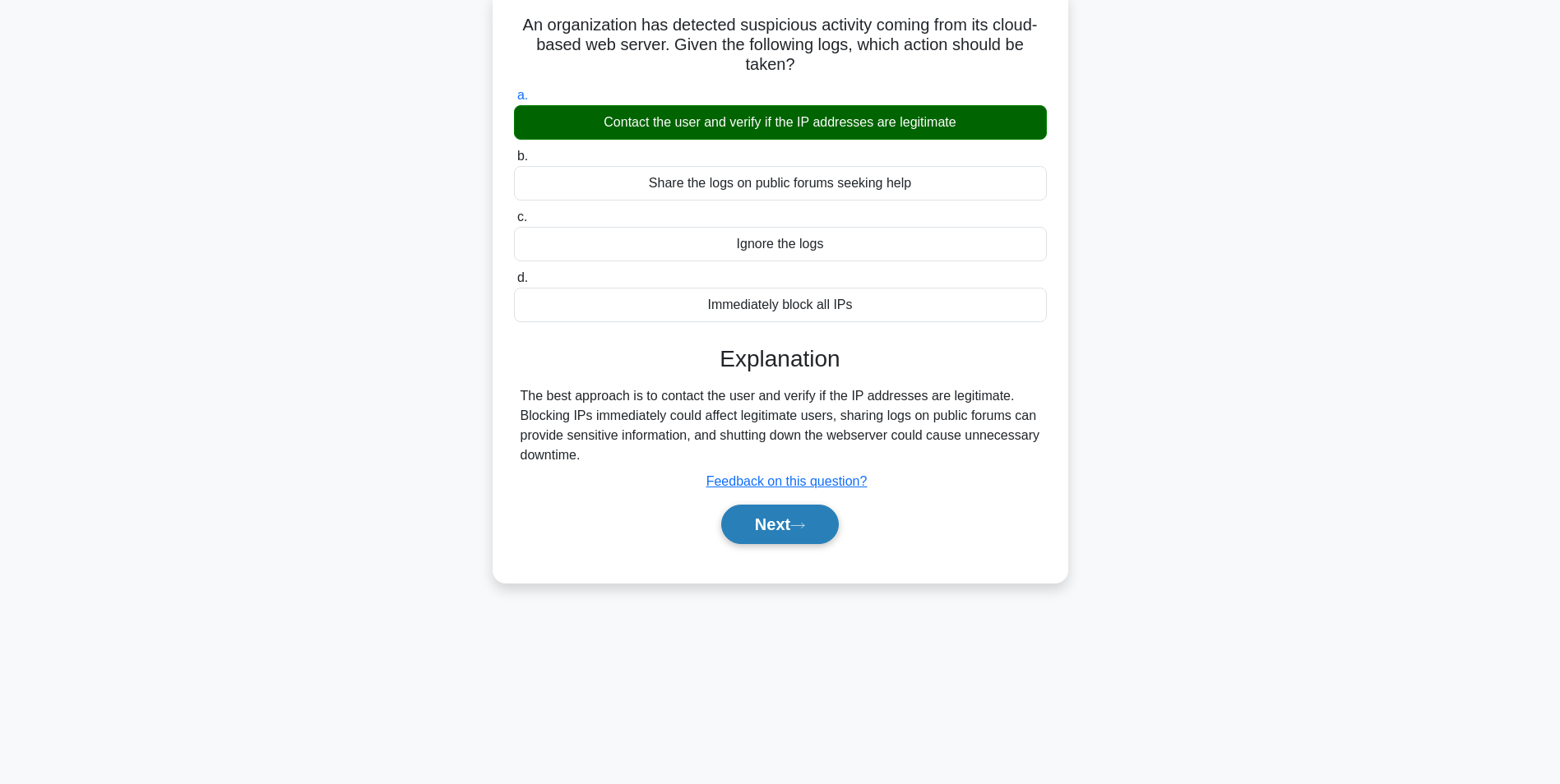
click at [798, 535] on button "Next" at bounding box center [780, 524] width 117 height 39
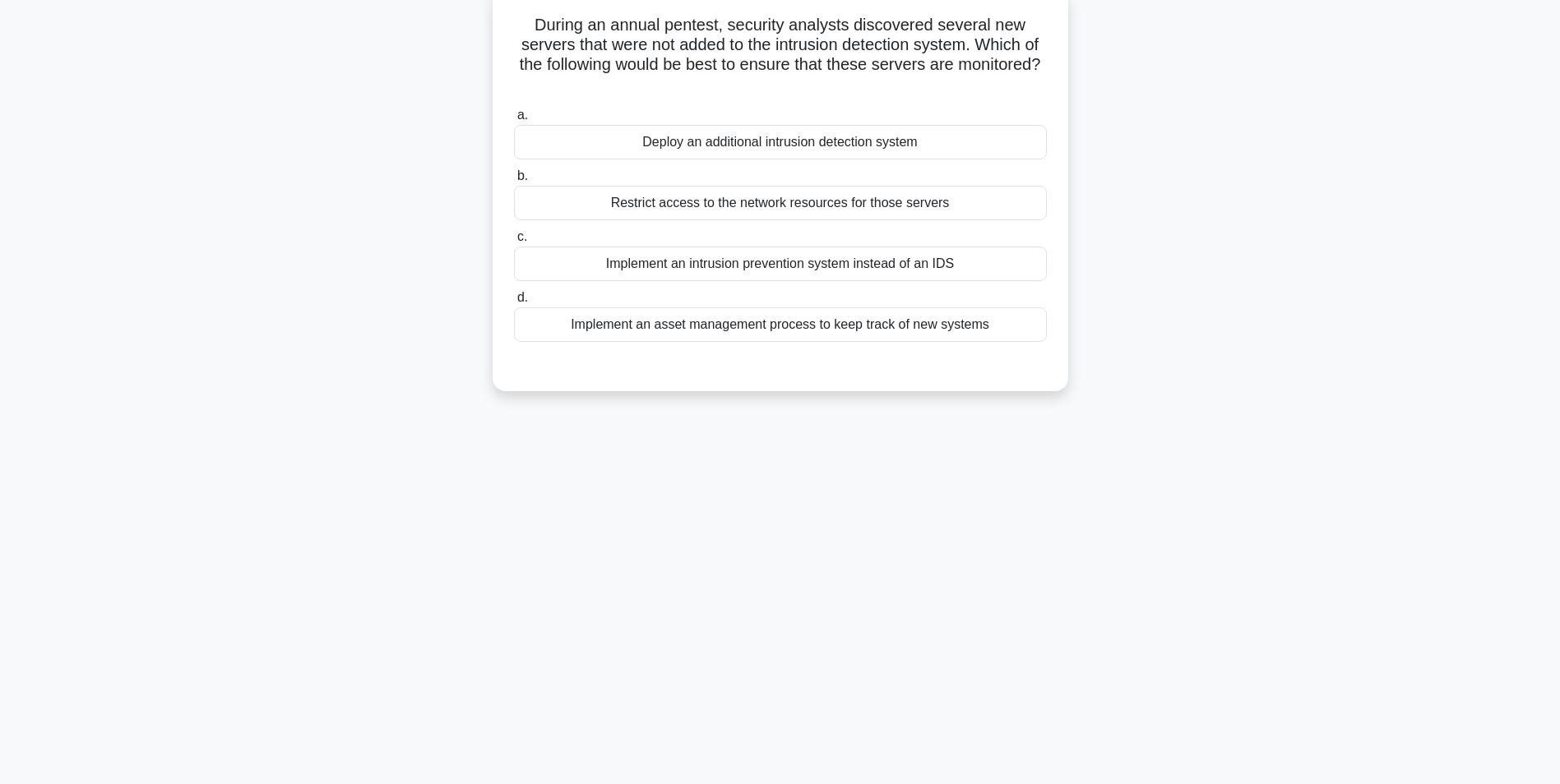
click at [787, 317] on div "Implement an asset management process to keep track of new systems" at bounding box center [780, 324] width 533 height 35
click at [514, 303] on input "d. Implement an asset management process to keep track of new systems" at bounding box center [514, 297] width 0 height 10
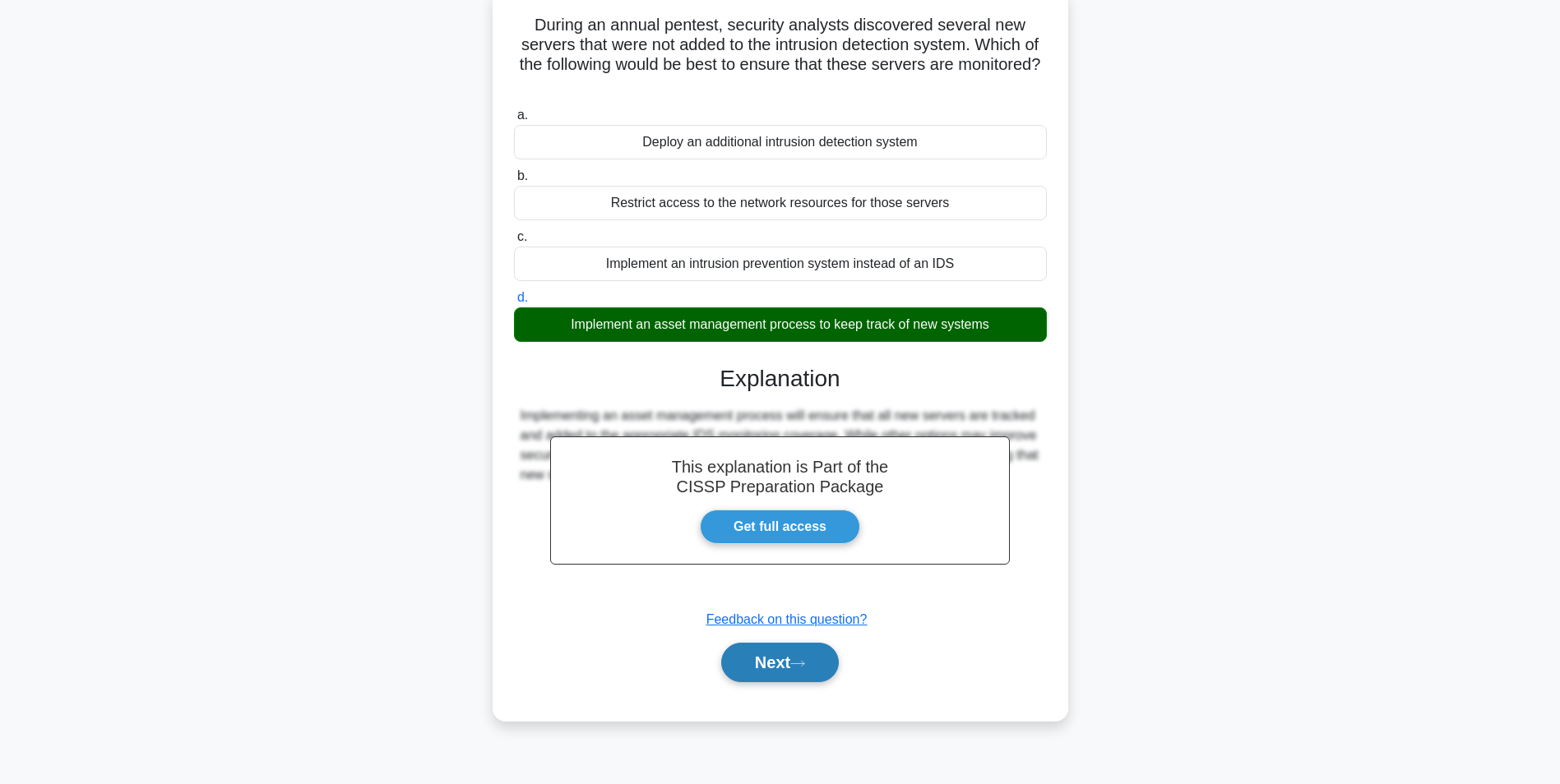
click at [785, 669] on button "Next" at bounding box center [780, 662] width 117 height 39
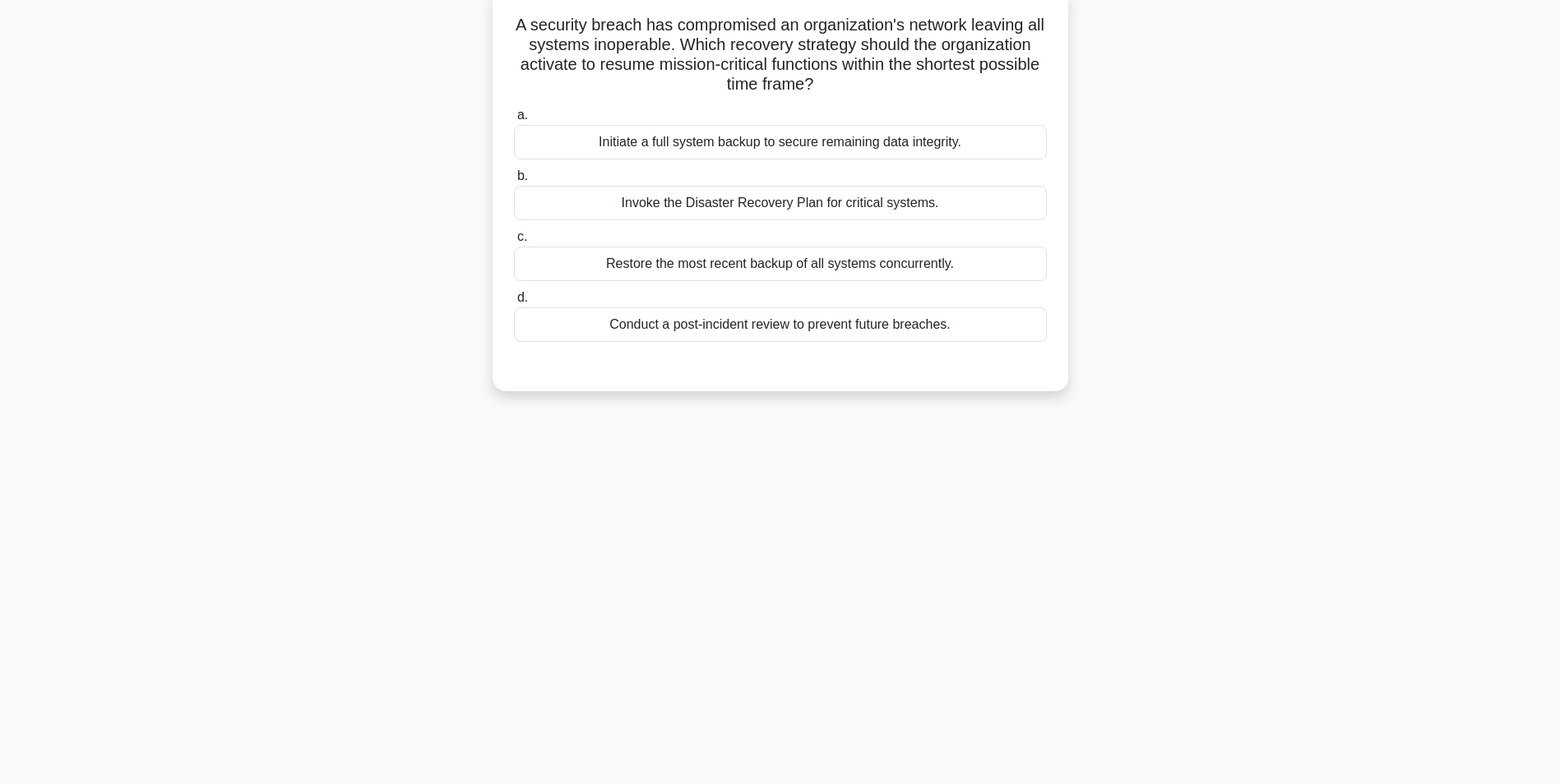
click at [712, 206] on div "Invoke the Disaster Recovery Plan for critical systems." at bounding box center [780, 203] width 533 height 35
click at [514, 182] on input "b. Invoke the Disaster Recovery Plan for critical systems." at bounding box center [514, 175] width 0 height 10
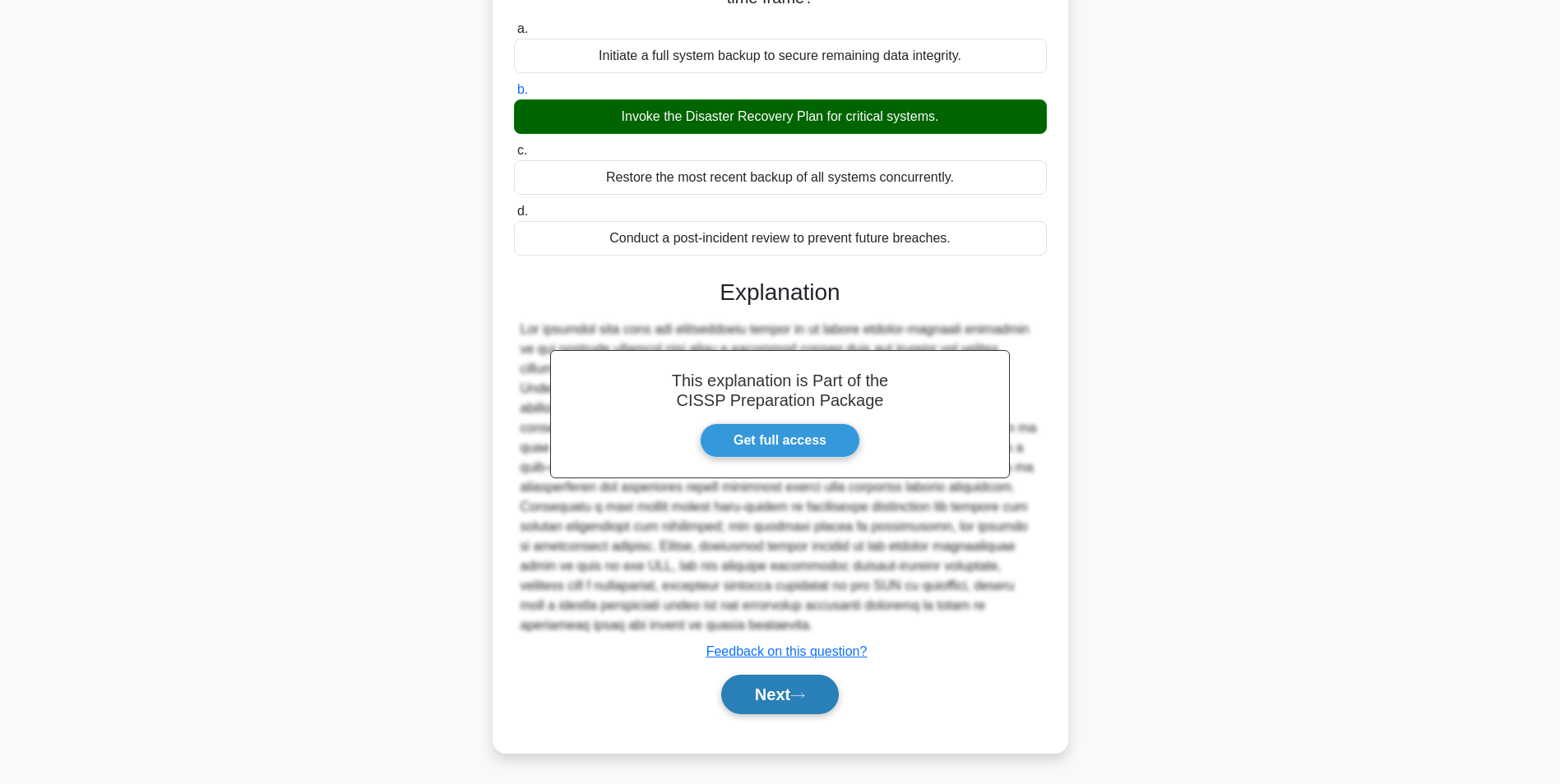
click at [806, 706] on button "Next" at bounding box center [780, 695] width 117 height 39
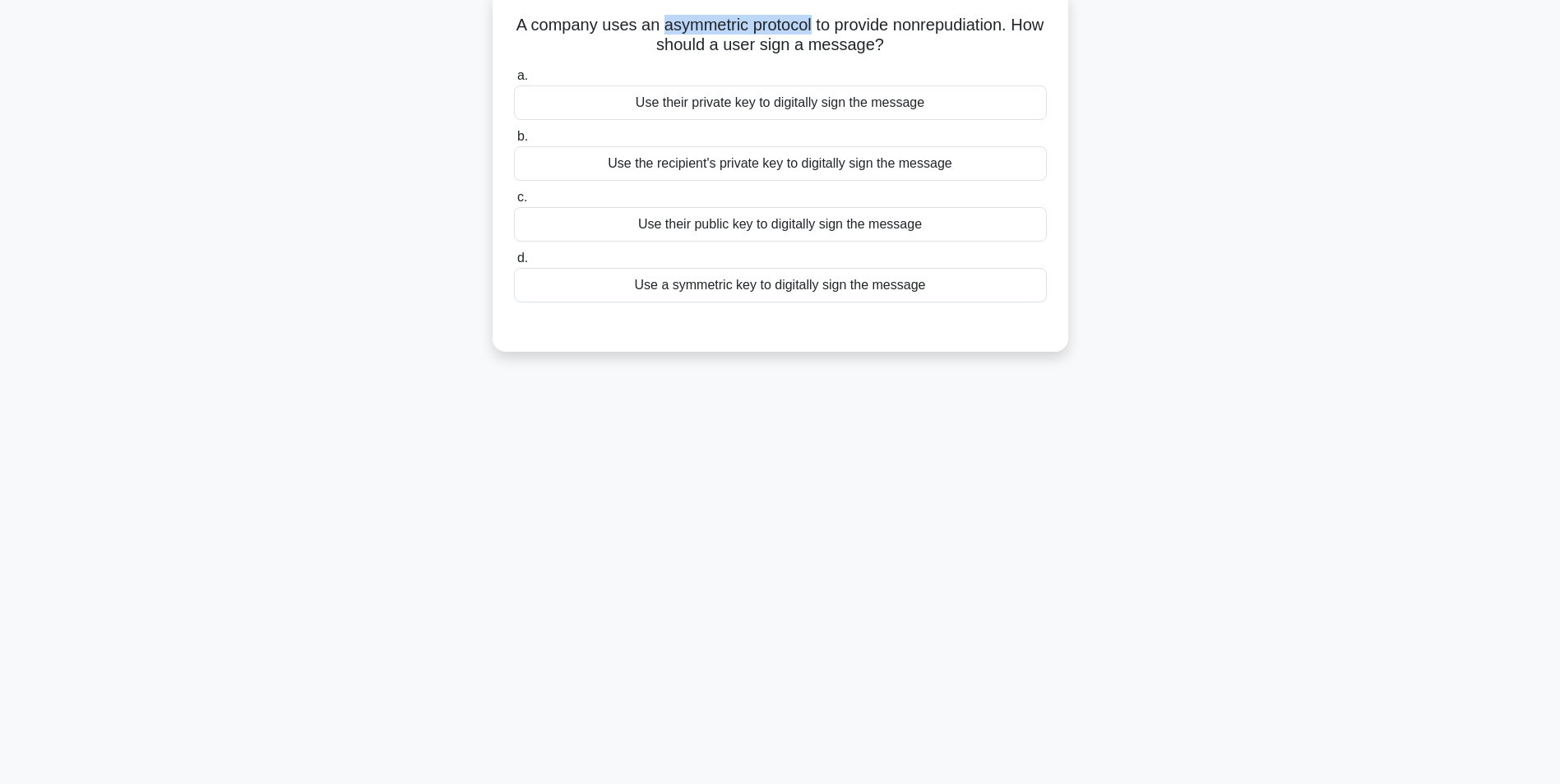
drag, startPoint x: 829, startPoint y: 25, endPoint x: 675, endPoint y: 28, distance: 154.0
click at [675, 28] on h5 "A company uses an asymmetric protocol to provide nonrepudiation. How should a u…" at bounding box center [780, 36] width 536 height 41
